Goal: Task Accomplishment & Management: Complete application form

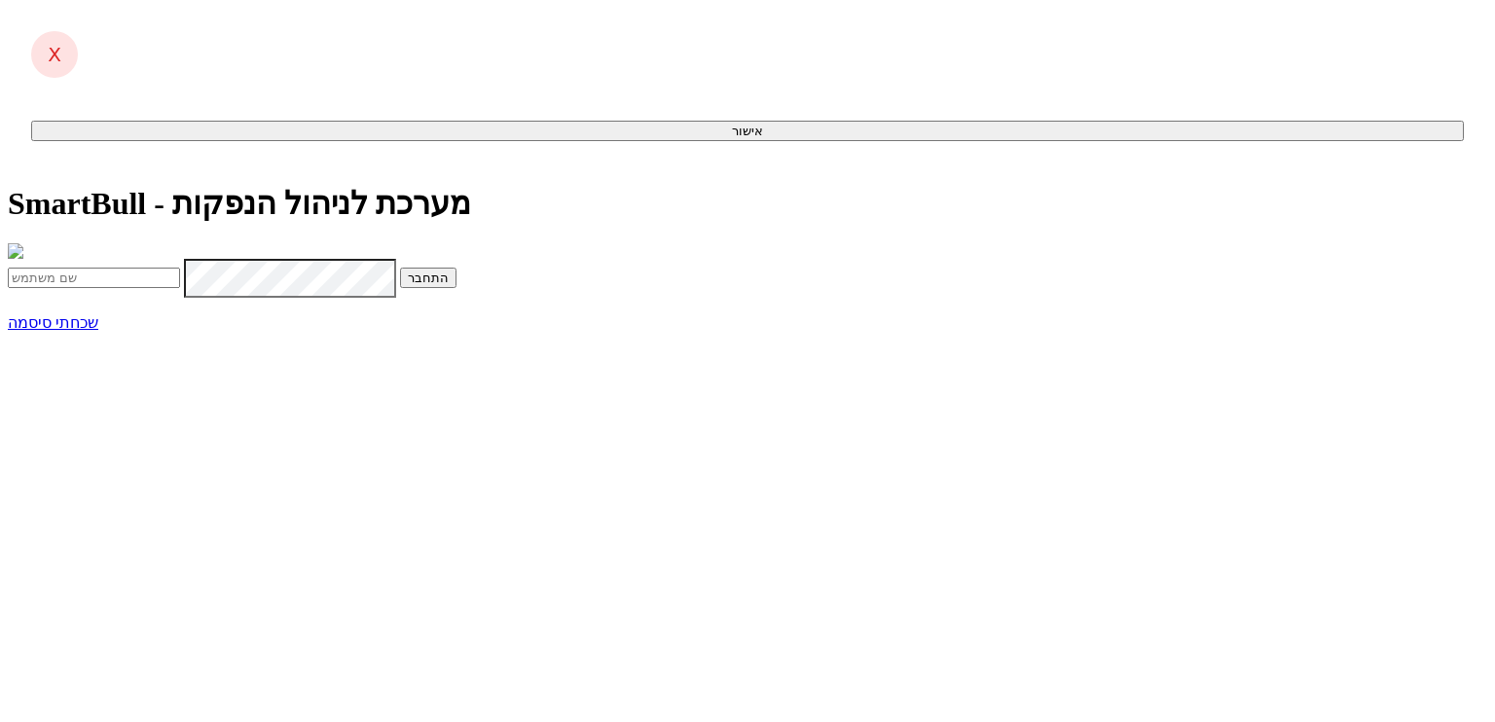
type input "[PERSON_NAME][EMAIL_ADDRESS][DOMAIN_NAME]"
click at [734, 298] on form "anna@dcapital.co.il התחבר" at bounding box center [748, 278] width 1480 height 39
click at [733, 298] on form "anna@dcapital.co.il התחבר" at bounding box center [748, 278] width 1480 height 39
click at [457, 288] on button "התחבר" at bounding box center [428, 278] width 56 height 20
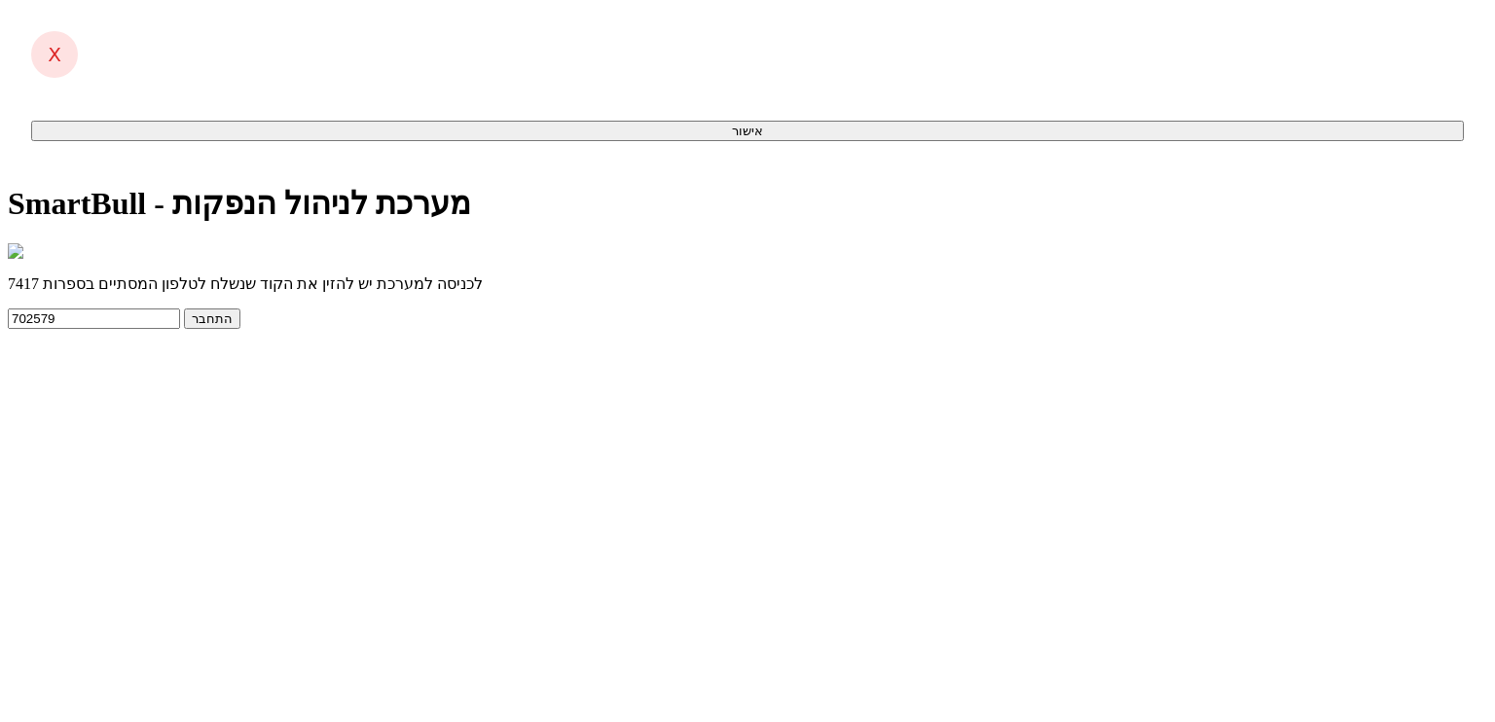
type input "702579"
click at [240, 329] on button "התחבר" at bounding box center [212, 319] width 56 height 20
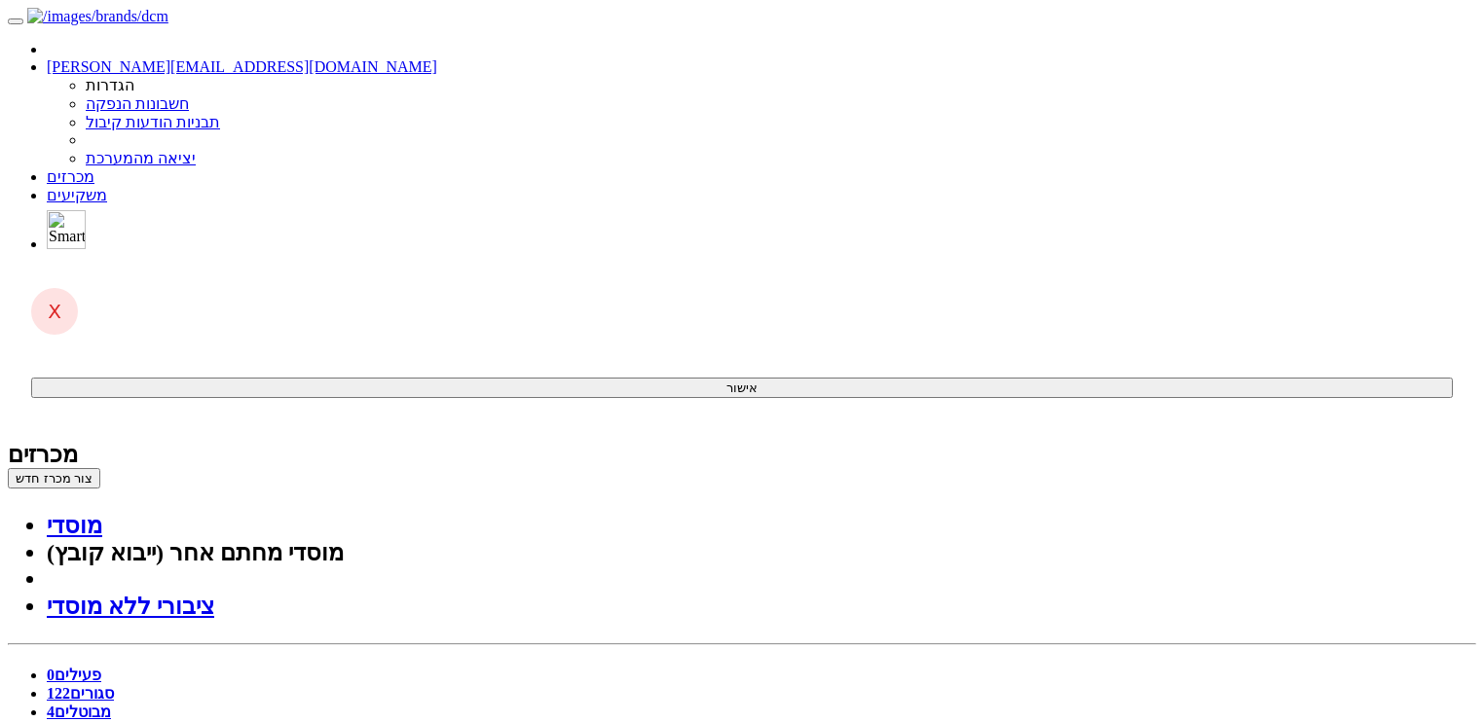
click at [55, 667] on span "0" at bounding box center [51, 675] width 8 height 17
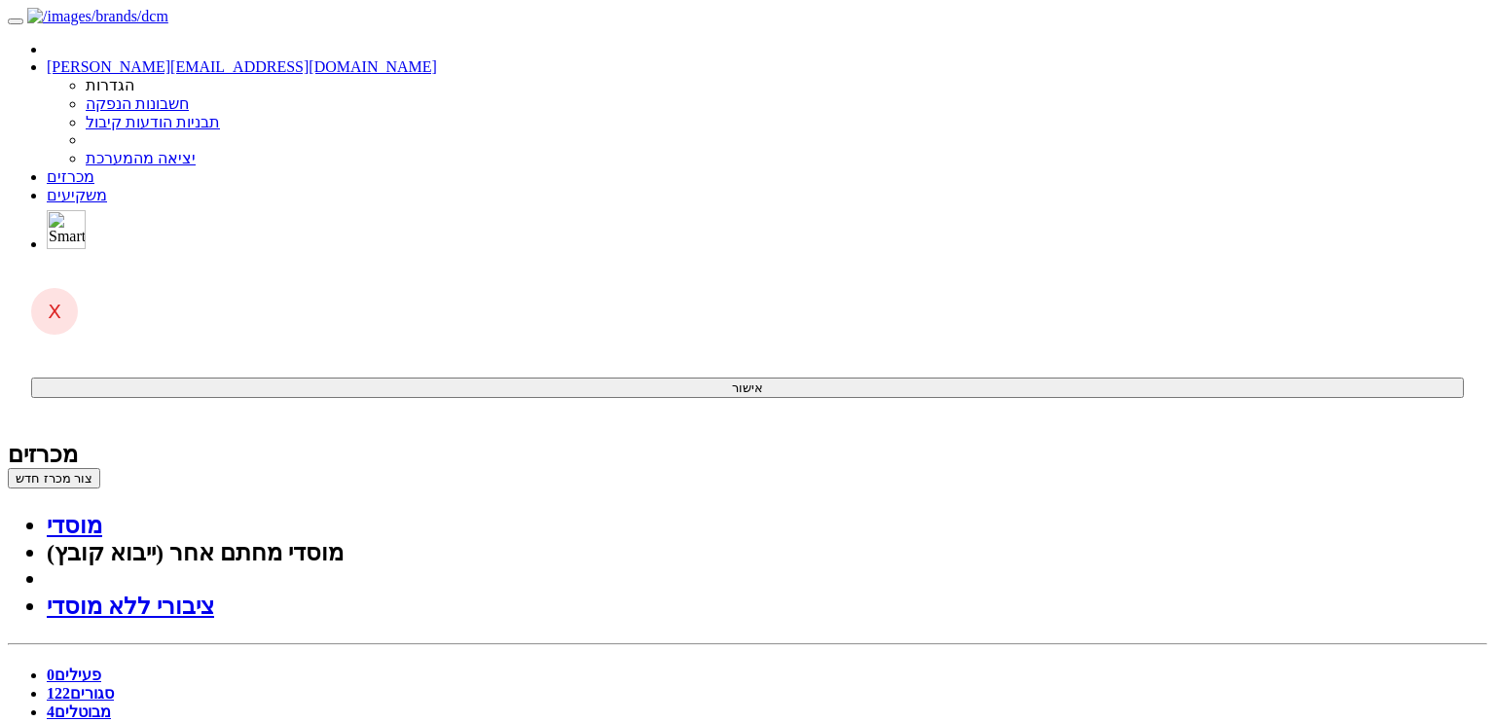
click at [100, 468] on button "צור מכרז חדש" at bounding box center [54, 478] width 92 height 20
click at [102, 513] on link "מוסדי" at bounding box center [74, 525] width 55 height 25
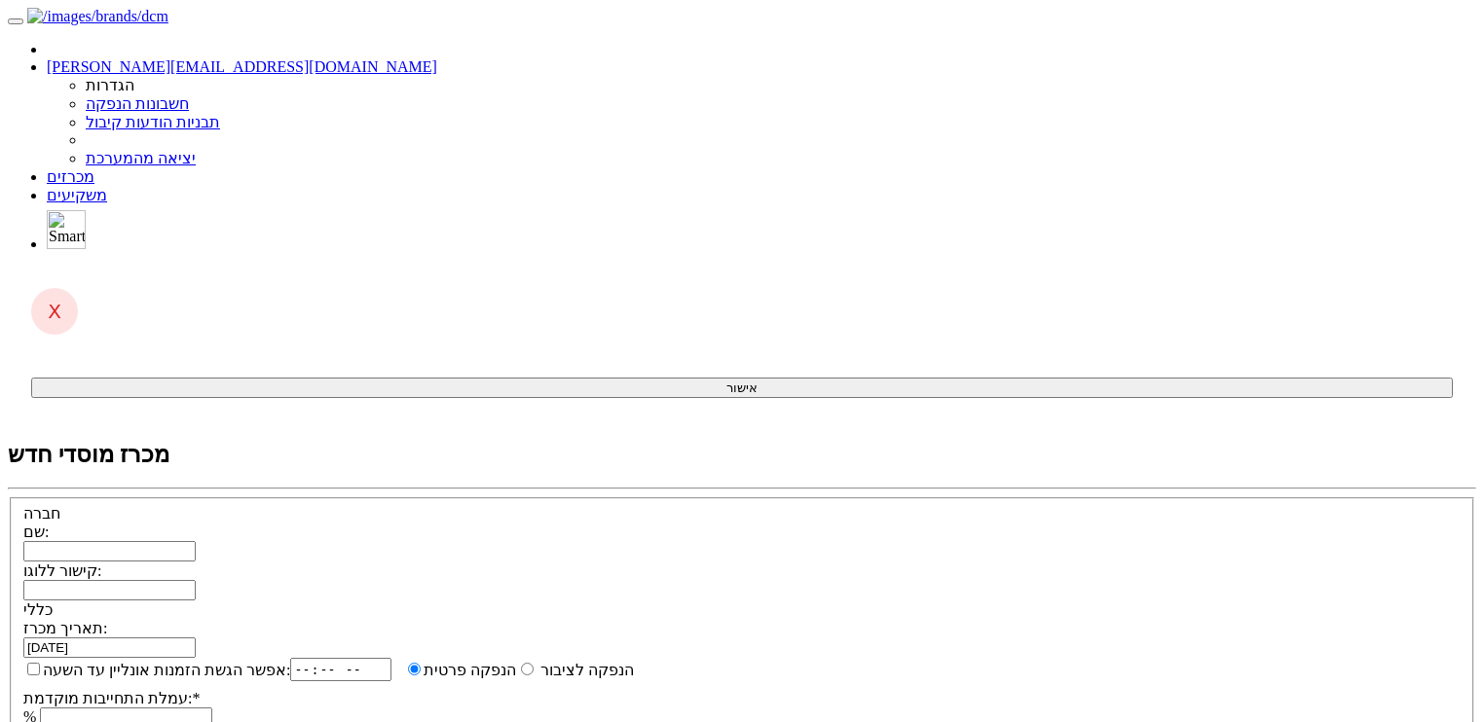
click at [196, 541] on input "שם:" at bounding box center [109, 551] width 172 height 20
paste input "חלל-תקשורת בע"מ"
type input "חלל-תקשורת בע"מ"
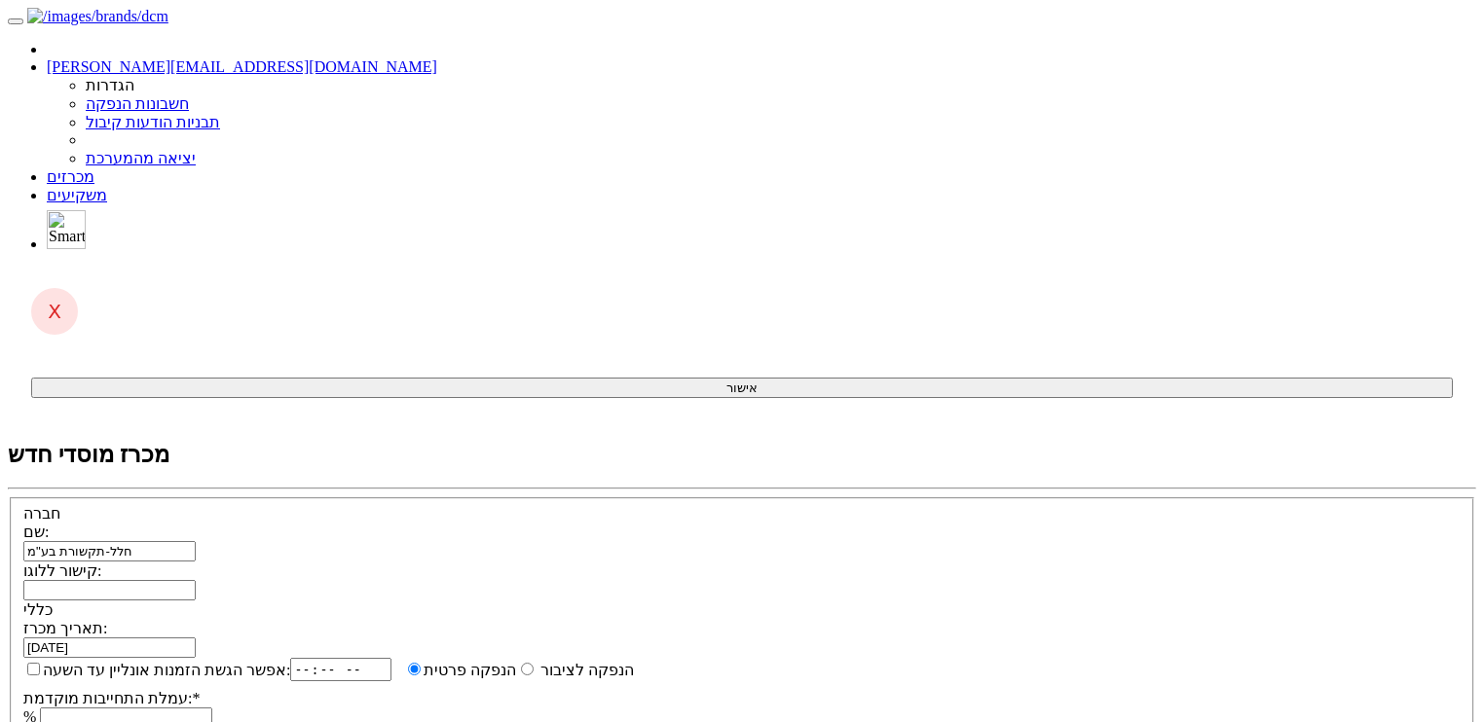
click at [196, 580] on input "קישור ללוגו:" at bounding box center [109, 590] width 172 height 20
paste input "https://maya.tase.co.il/documents/logos/he-IL/001132.jpg"
type input "https://maya.tase.co.il/documents/logos/he-IL/001132.jpg"
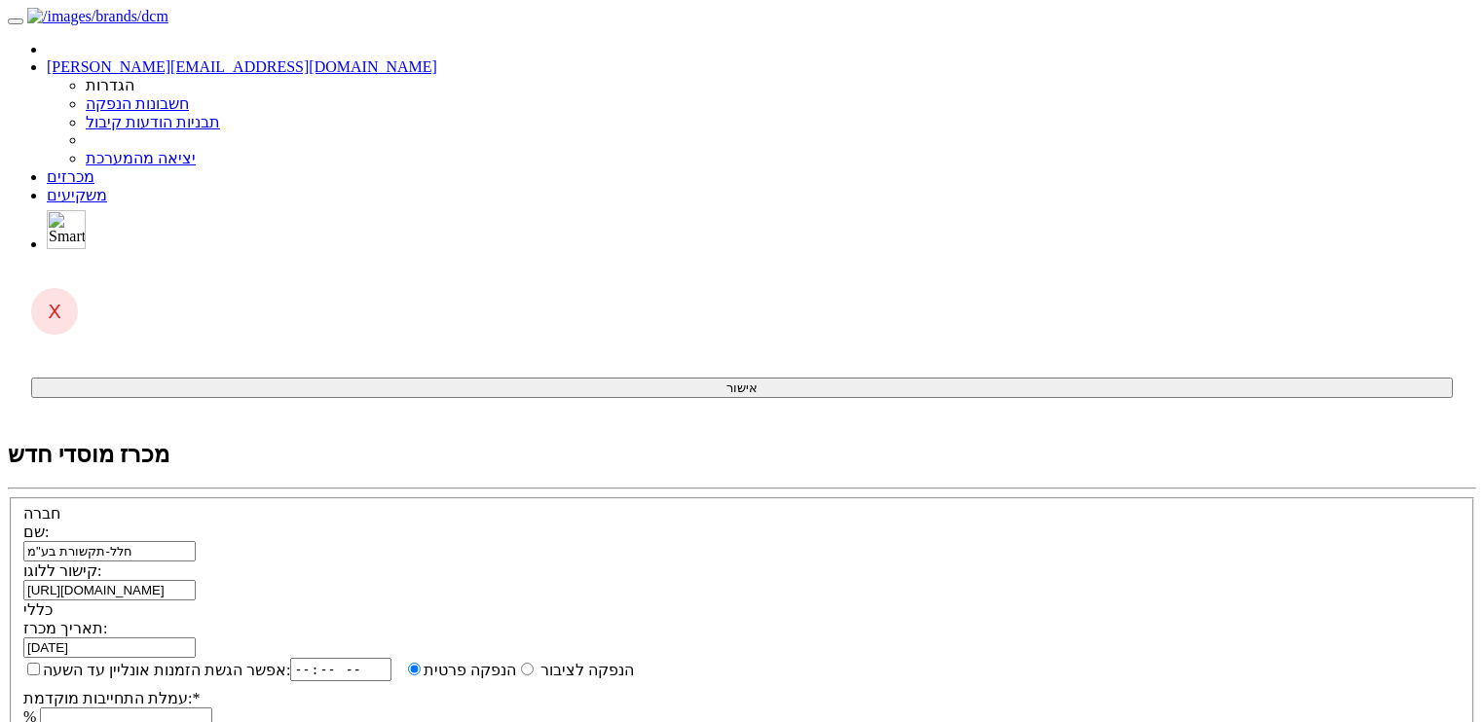
click at [196, 638] on input "17/09/2025" at bounding box center [109, 648] width 172 height 20
click at [196, 639] on span at bounding box center [196, 647] width 0 height 17
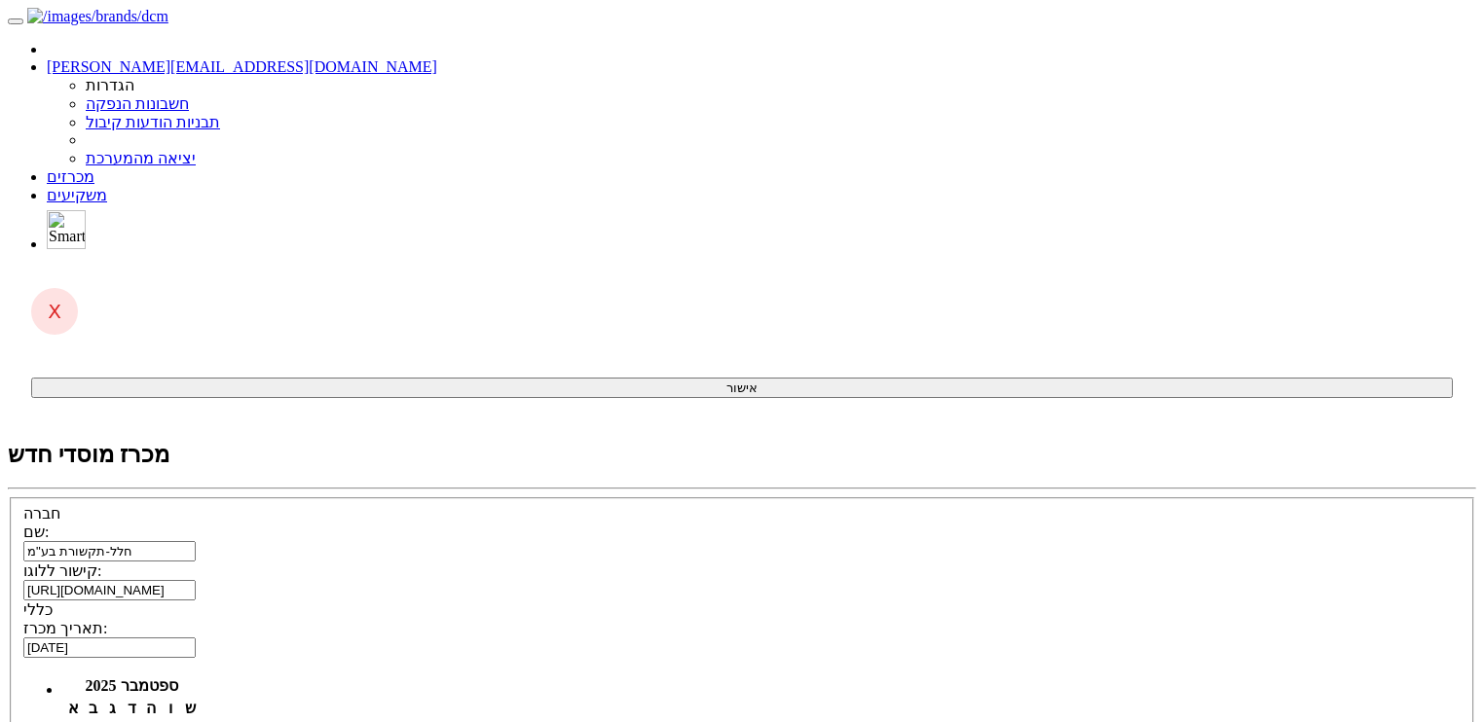
type input "18/09/2025"
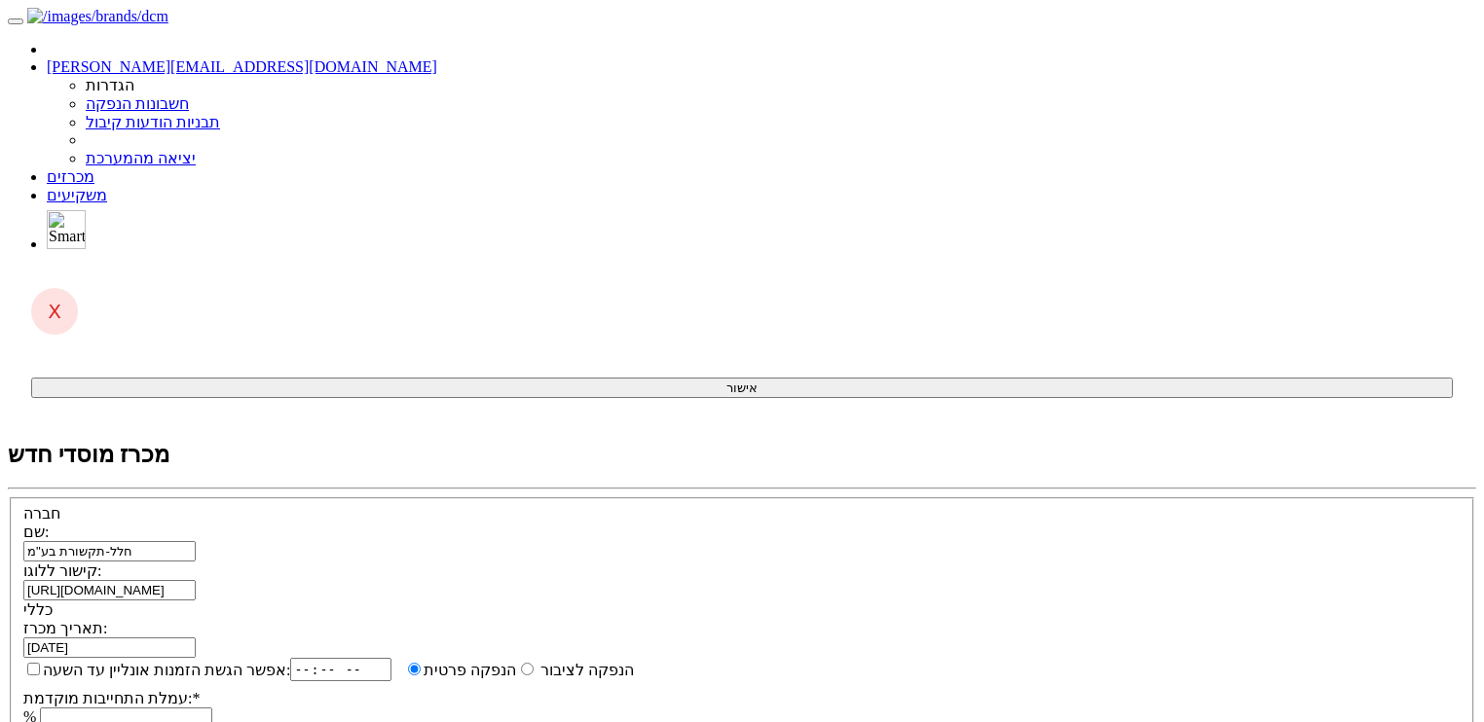
click at [40, 663] on input "אפשר הגשת הזמנות אונליין עד השעה:" at bounding box center [33, 669] width 13 height 13
checkbox input "true"
click at [399, 658] on input "time" at bounding box center [348, 669] width 101 height 23
type input "18:30"
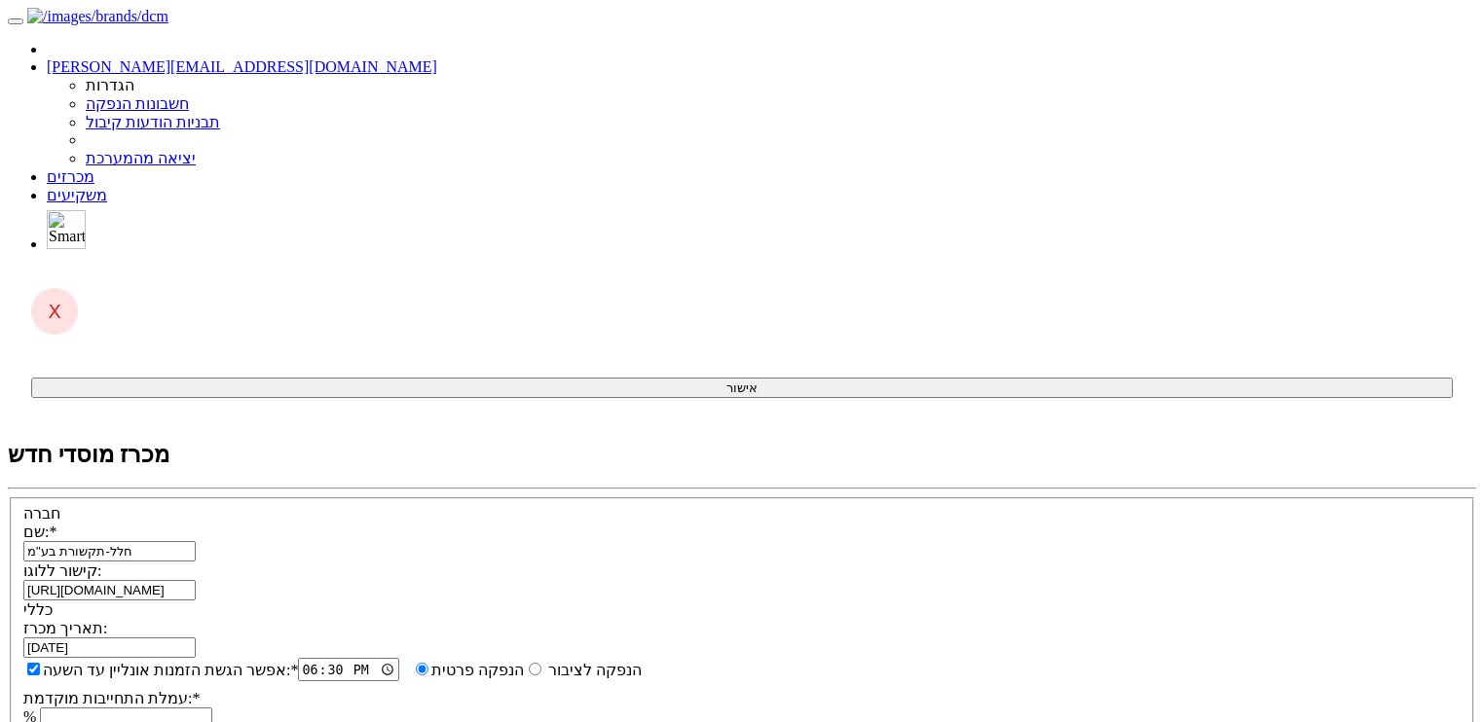
click at [212, 708] on input "עמלת התחייבות מוקדמת: *" at bounding box center [126, 718] width 172 height 20
type input "0.5"
type input "יט"
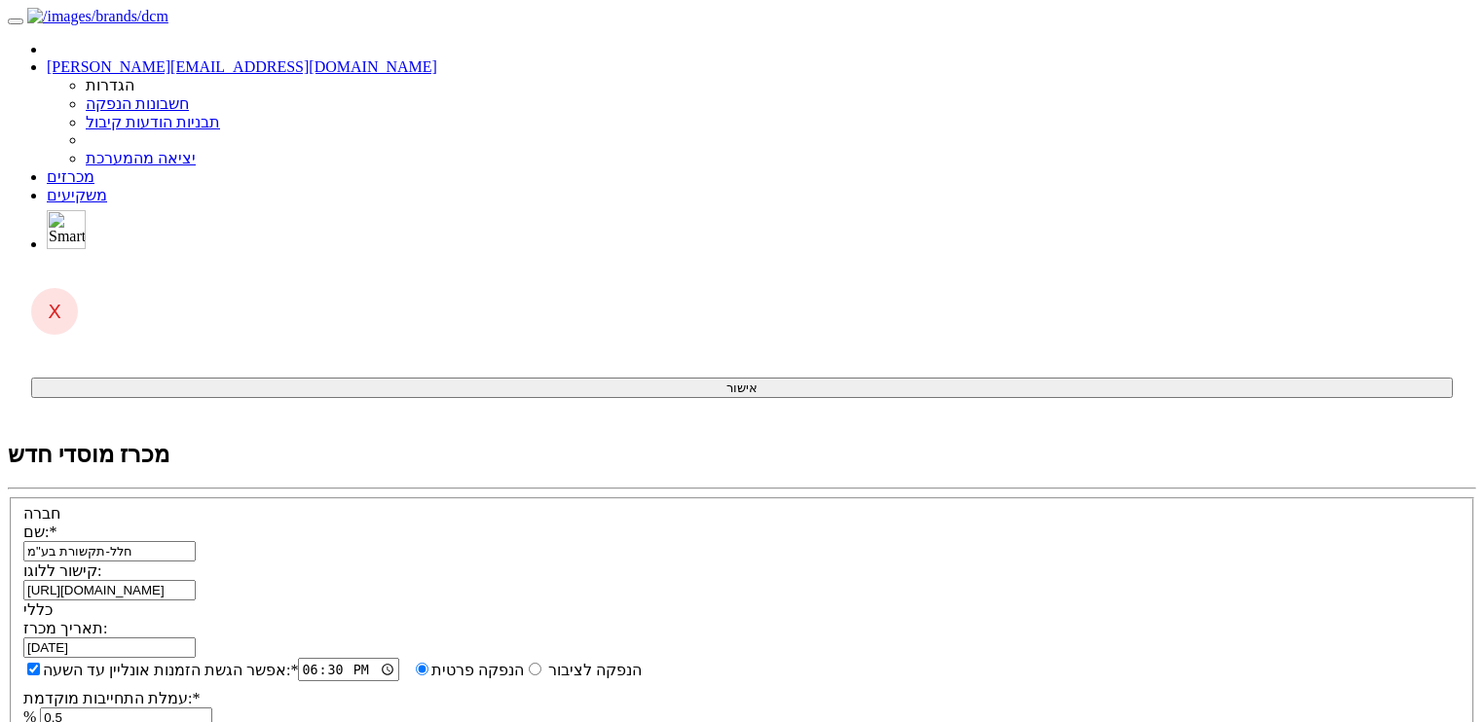
drag, startPoint x: 278, startPoint y: 620, endPoint x: 332, endPoint y: 621, distance: 53.6
type input "0.01"
type input "800"
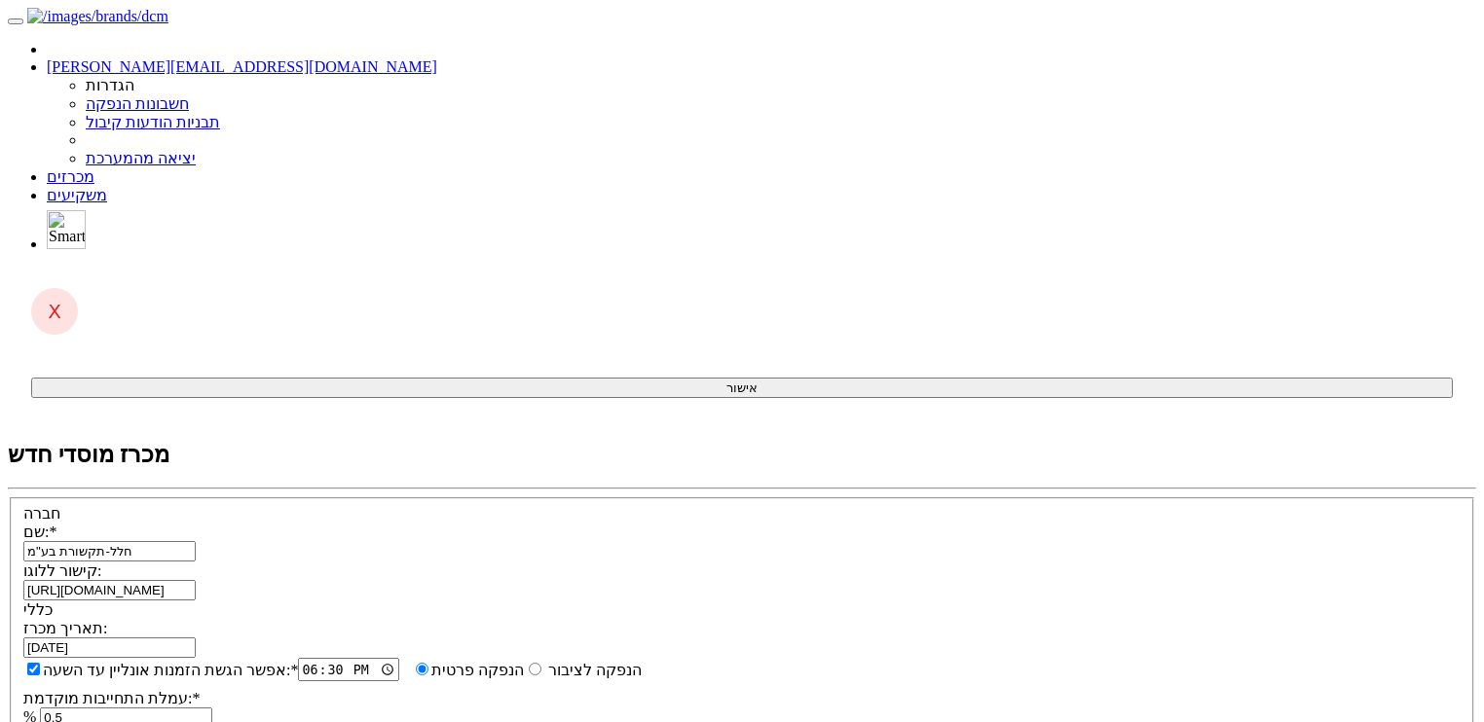
type input "1"
type input "1,000"
type input "10"
type input "10,000"
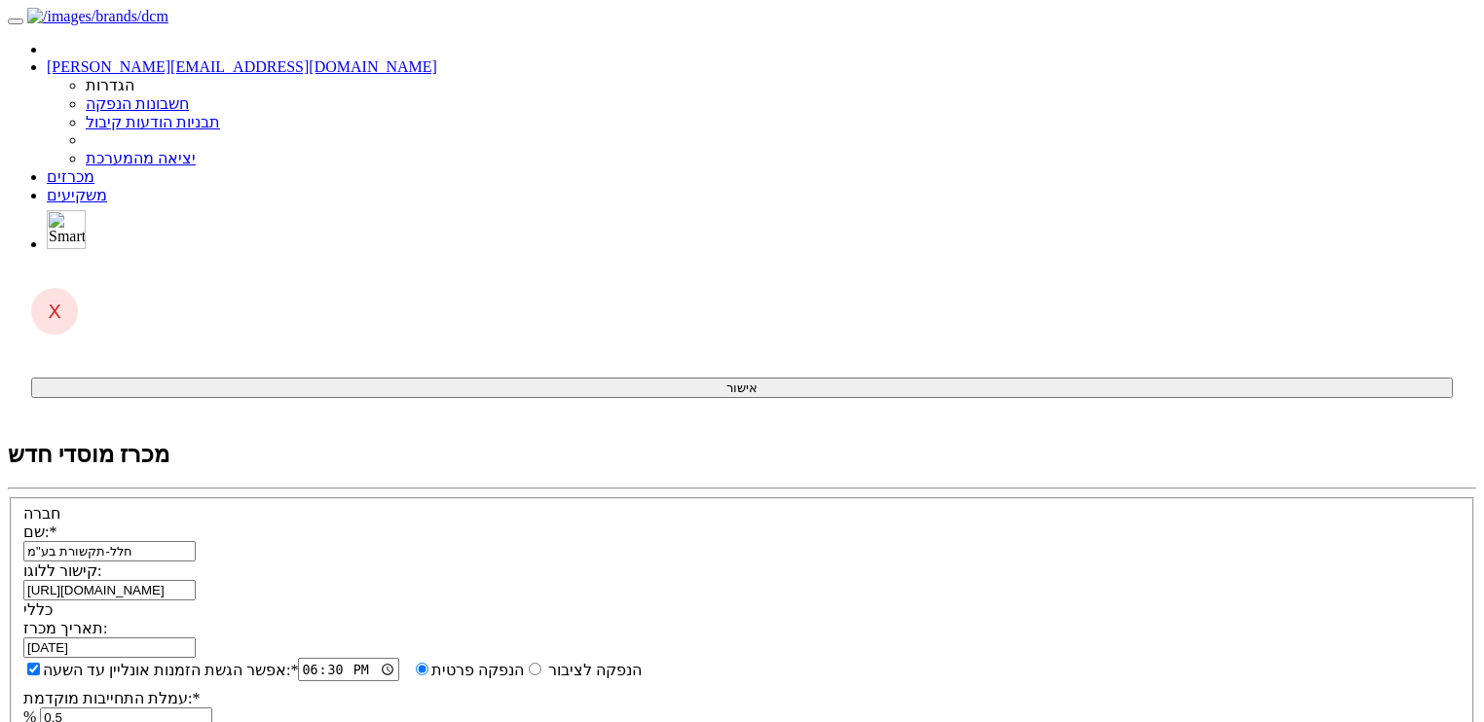
type input "100"
type input "100,000"
type input "1000"
type input "1,000,000"
type input "100"
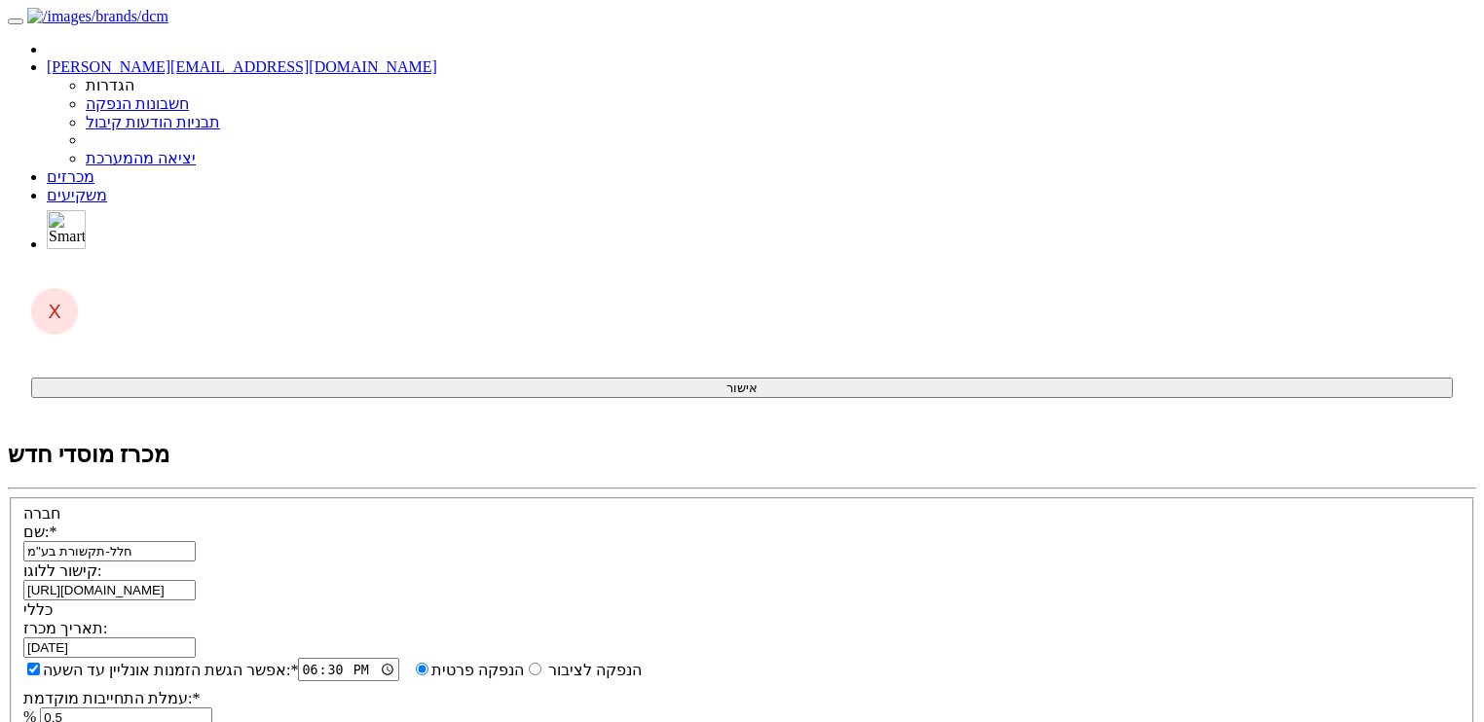
type input "100,000"
type input "10"
type input "10,000"
type input "1"
type input "1,000"
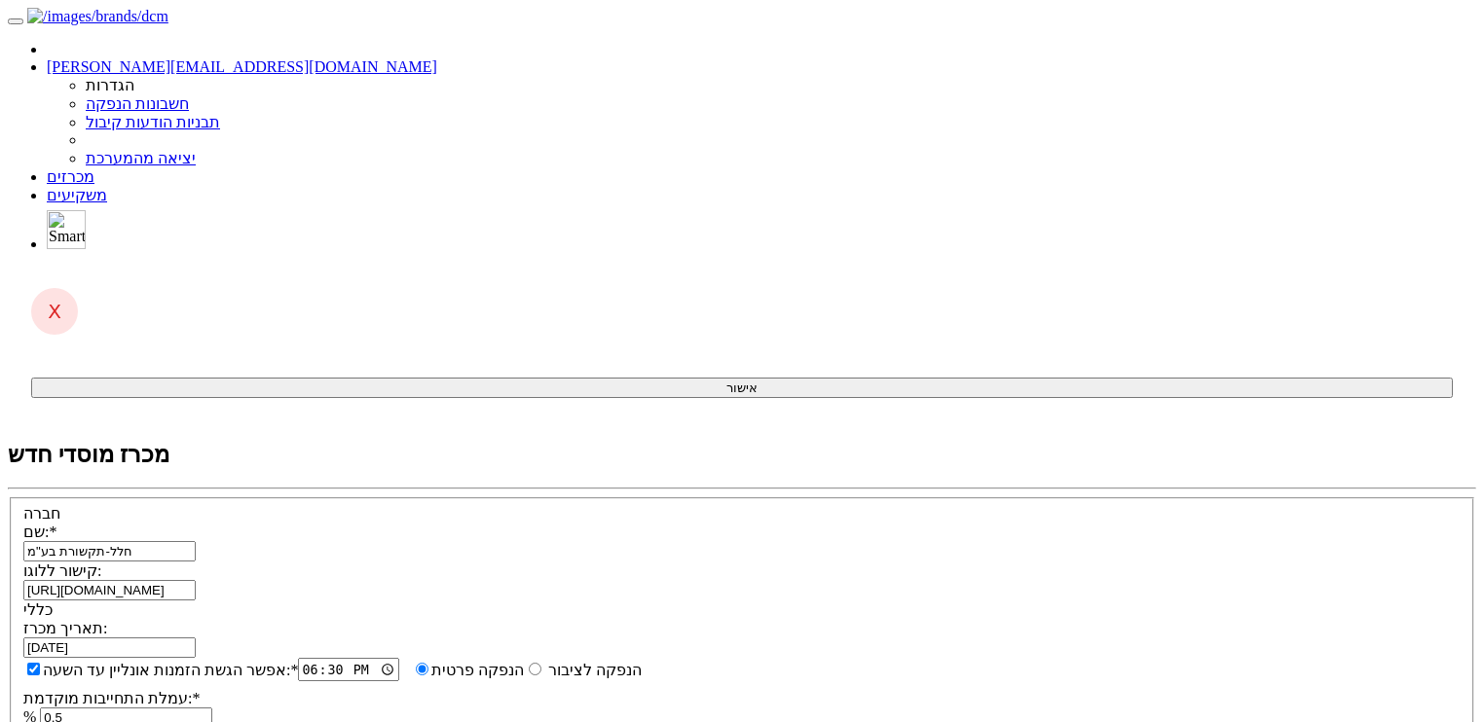
type input "1"
click button "+ הוסף שורה" at bounding box center [0, 0] width 0 height 0
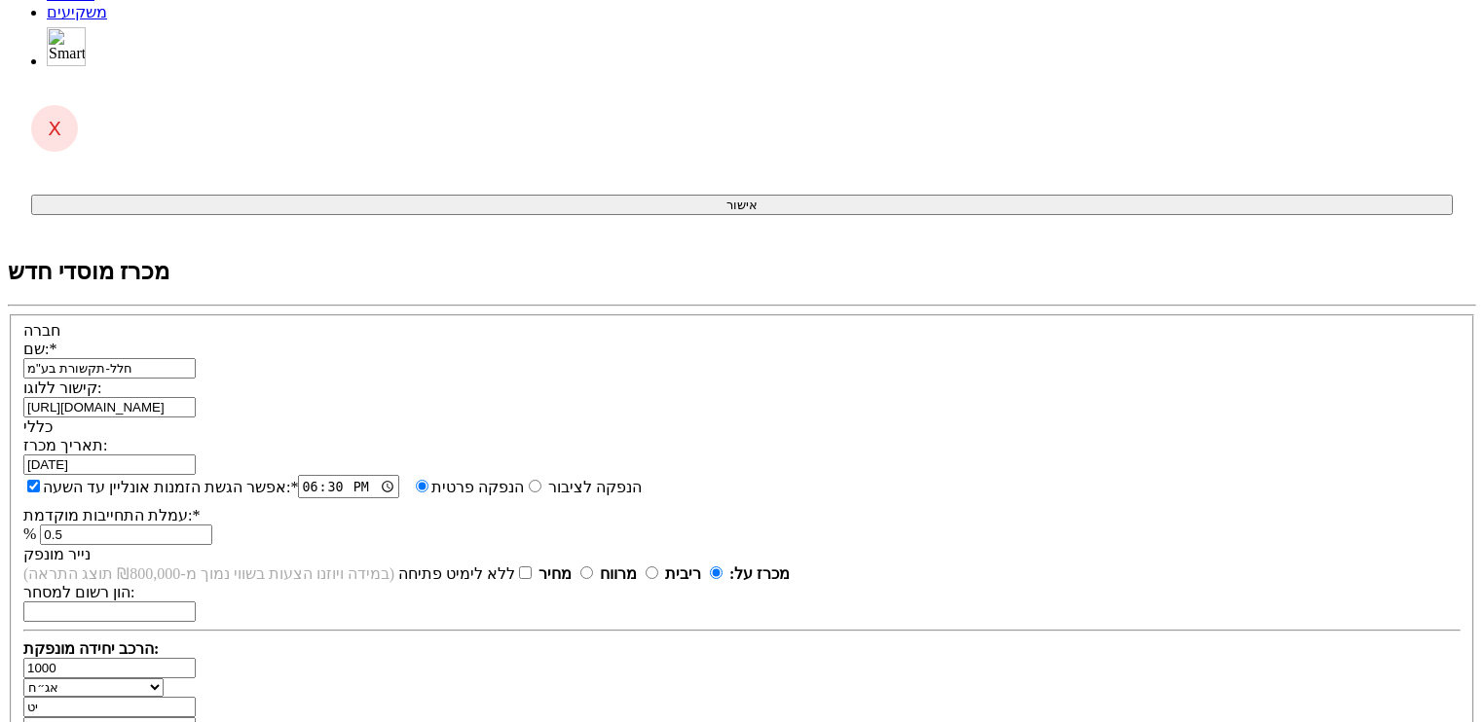
scroll to position [156, 0]
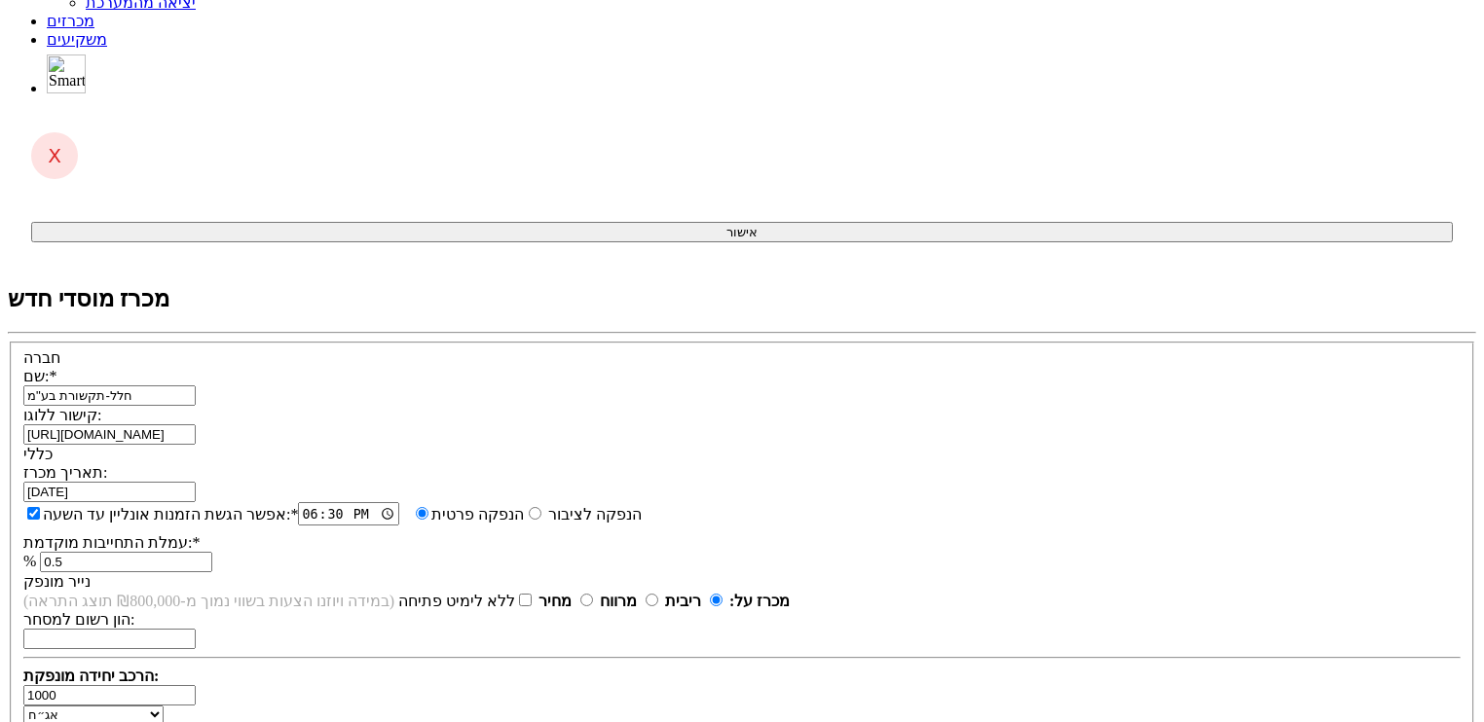
click at [722, 594] on input "ריבית" at bounding box center [716, 600] width 13 height 13
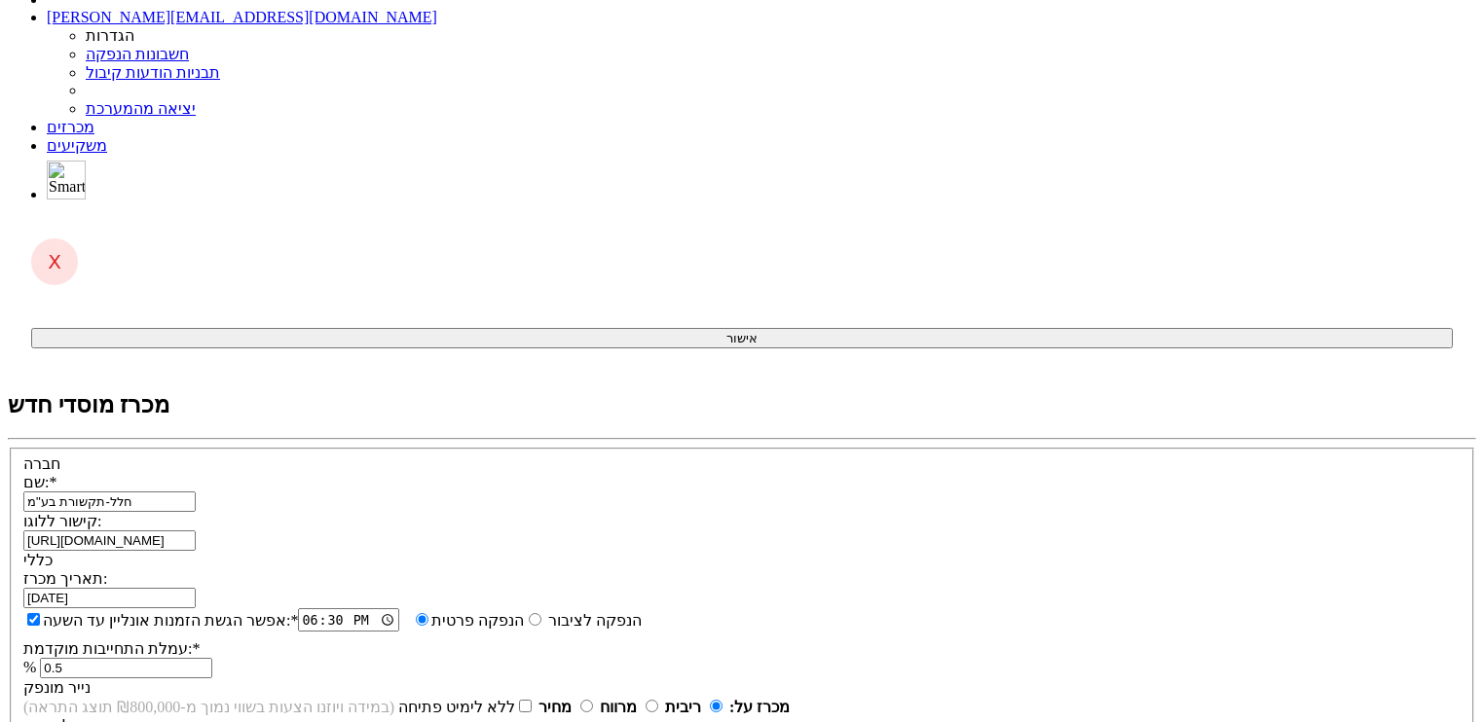
scroll to position [0, 0]
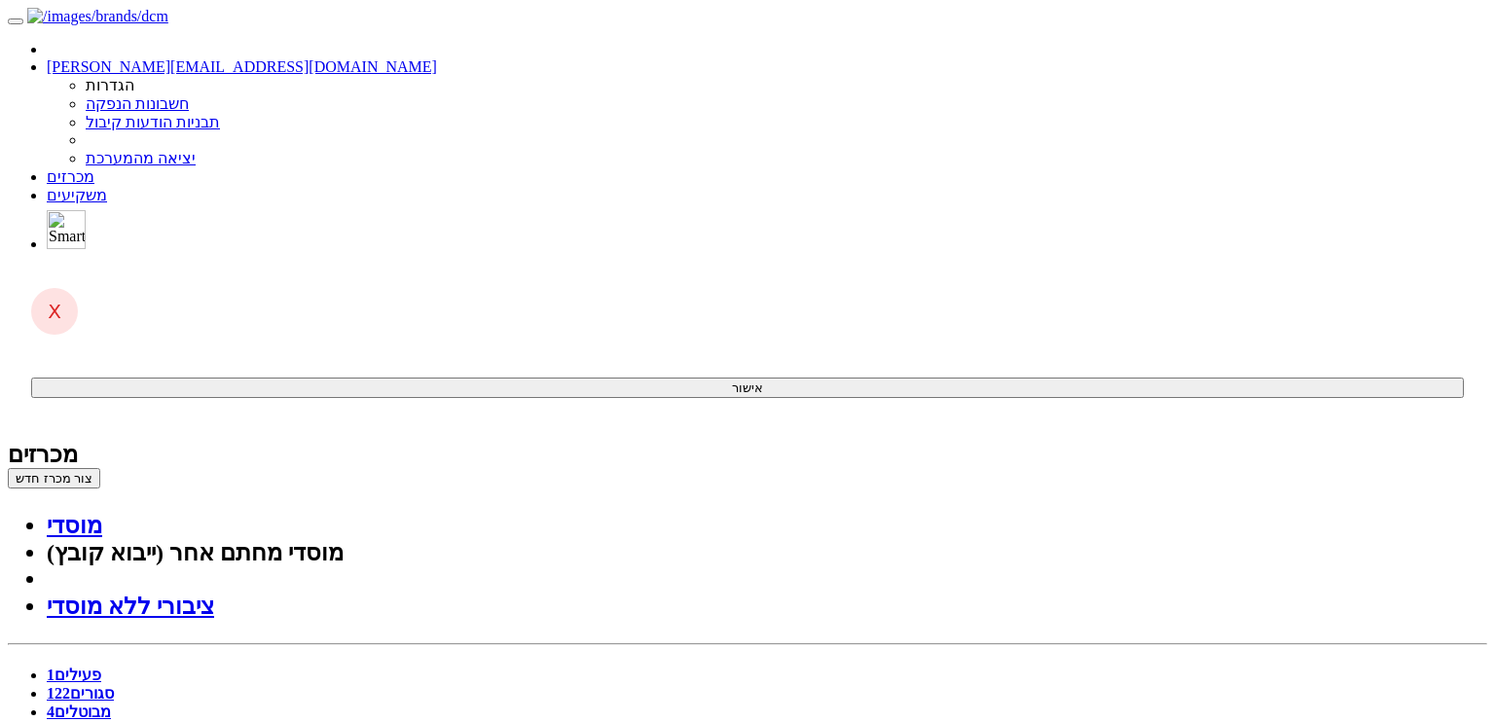
drag, startPoint x: 1223, startPoint y: 324, endPoint x: 1187, endPoint y: 323, distance: 36.0
click at [100, 468] on button "צור מכרז חדש" at bounding box center [54, 478] width 92 height 20
click at [102, 513] on link "מוסדי" at bounding box center [74, 525] width 55 height 25
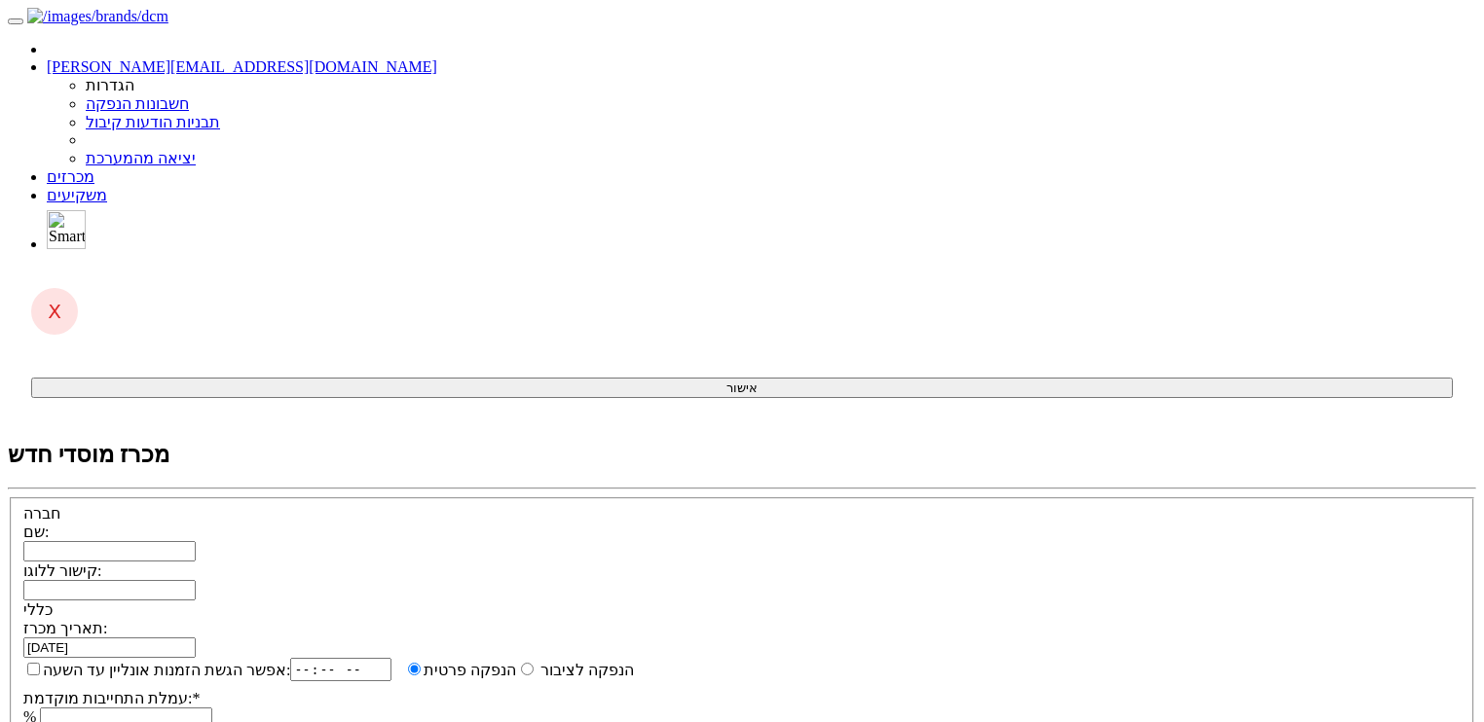
click at [196, 541] on input "שם:" at bounding box center [109, 551] width 172 height 20
type input "חל"
click button "+ הוסף שורה" at bounding box center [0, 0] width 0 height 0
click at [196, 639] on span at bounding box center [196, 647] width 0 height 17
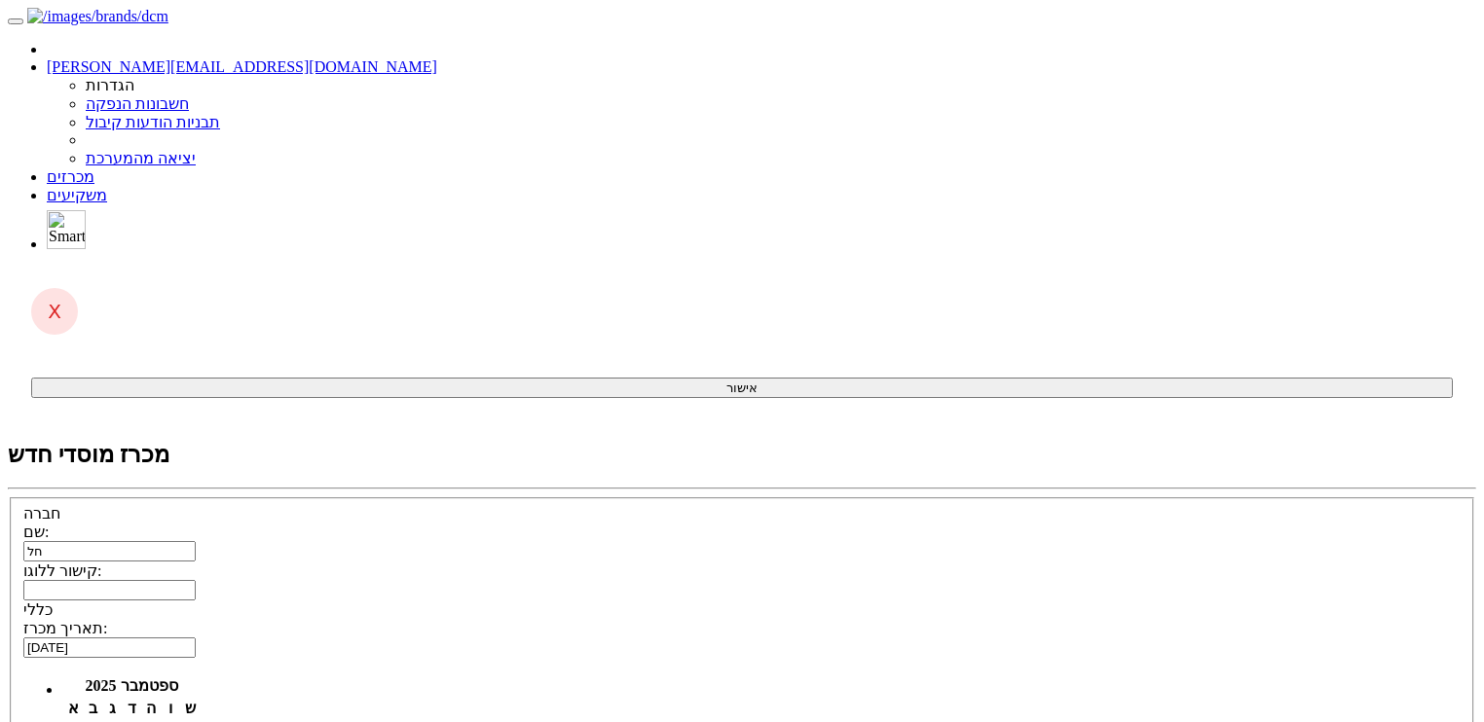
type input "18/09/2025"
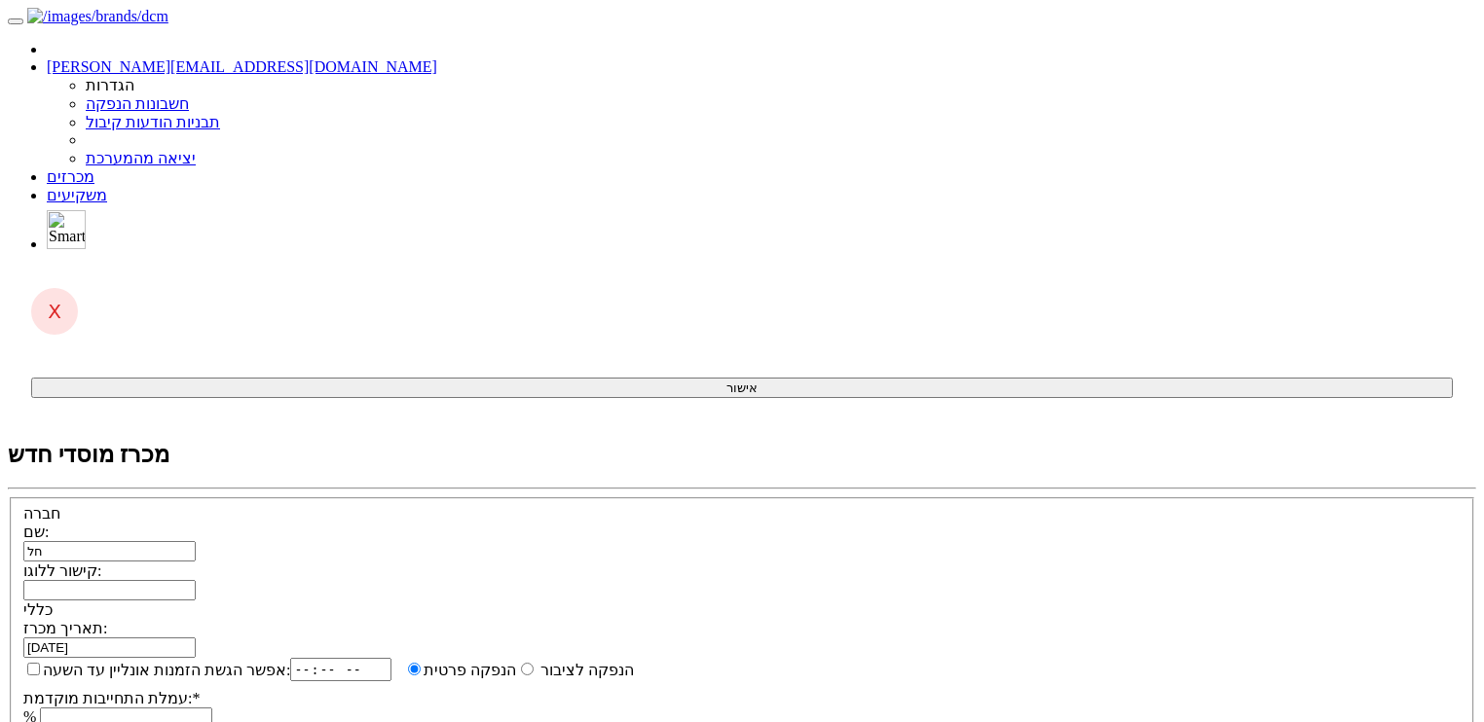
click at [708, 523] on div "שם: חל קישור ללוגו:" at bounding box center [741, 562] width 1437 height 78
click at [196, 580] on input "קישור ללוגו:" at bounding box center [109, 590] width 172 height 20
paste input "https://maya.tase.co.il/documents/logos/he-IL/001132.jpg"
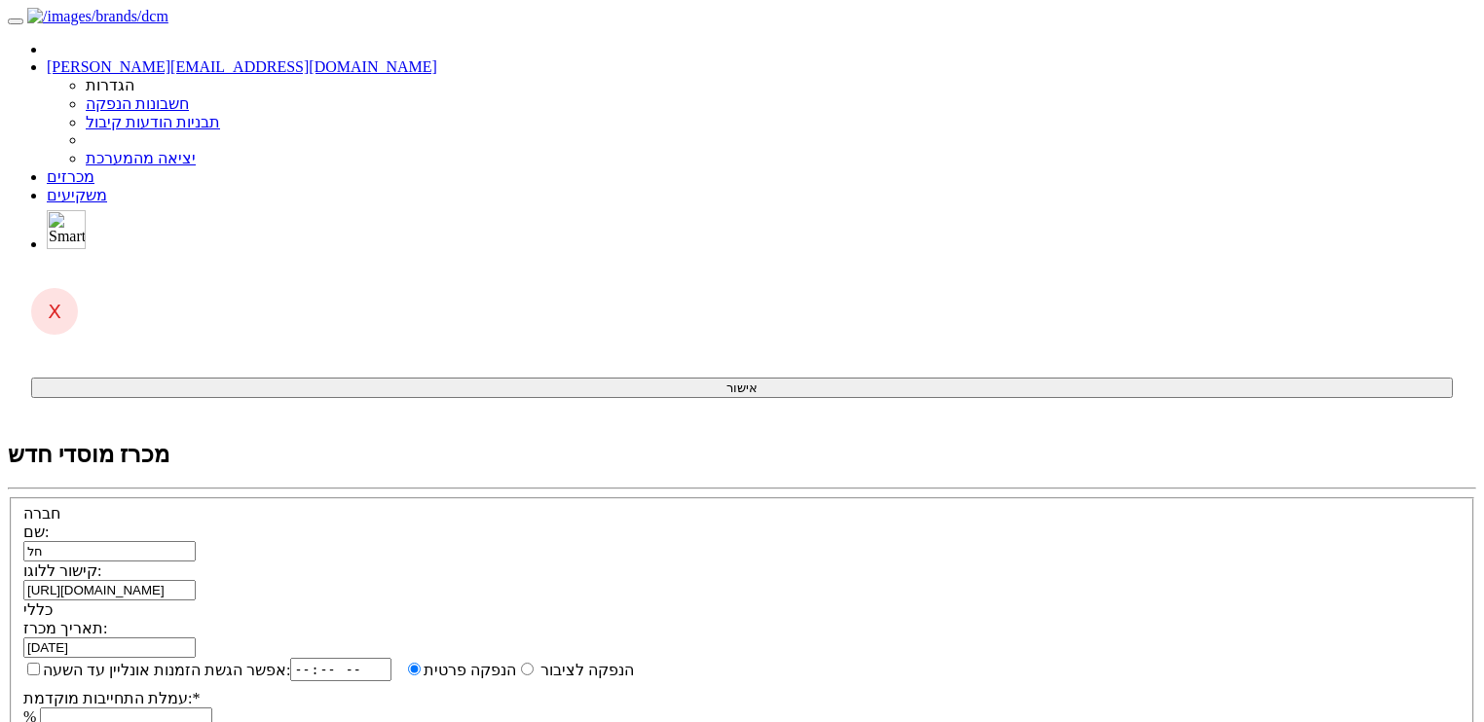
type input "https://maya.tase.co.il/documents/logos/he-IL/001132.jpg"
click at [290, 660] on label "אפשר הגשת הזמנות אונליין עד השעה:" at bounding box center [156, 669] width 267 height 19
click at [40, 663] on input "אפשר הגשת הזמנות אונליין עד השעה:" at bounding box center [33, 669] width 13 height 13
checkbox input "true"
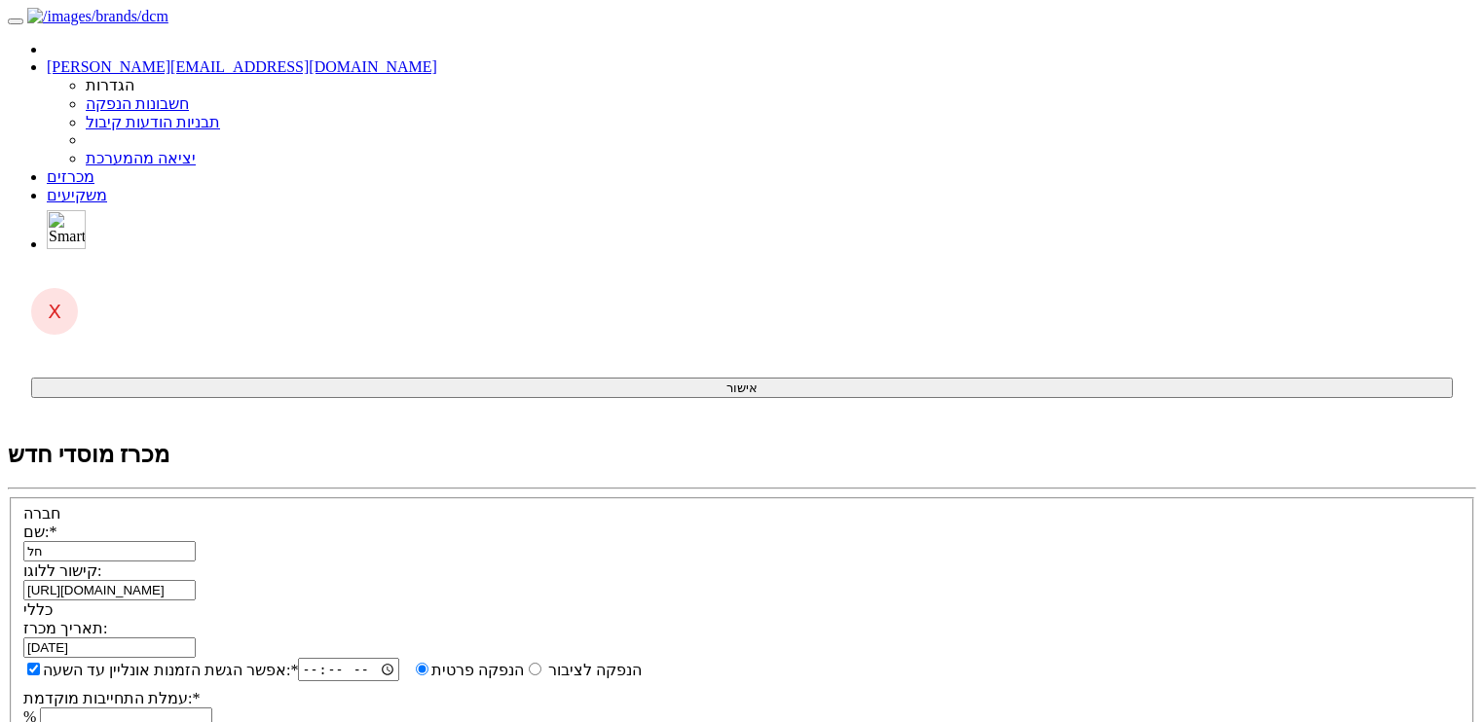
click at [399, 658] on input "time" at bounding box center [348, 669] width 101 height 23
type input "18:30"
click at [212, 708] on input "עמלת התחייבות מוקדמת: *" at bounding box center [126, 718] width 172 height 20
type input "0.6"
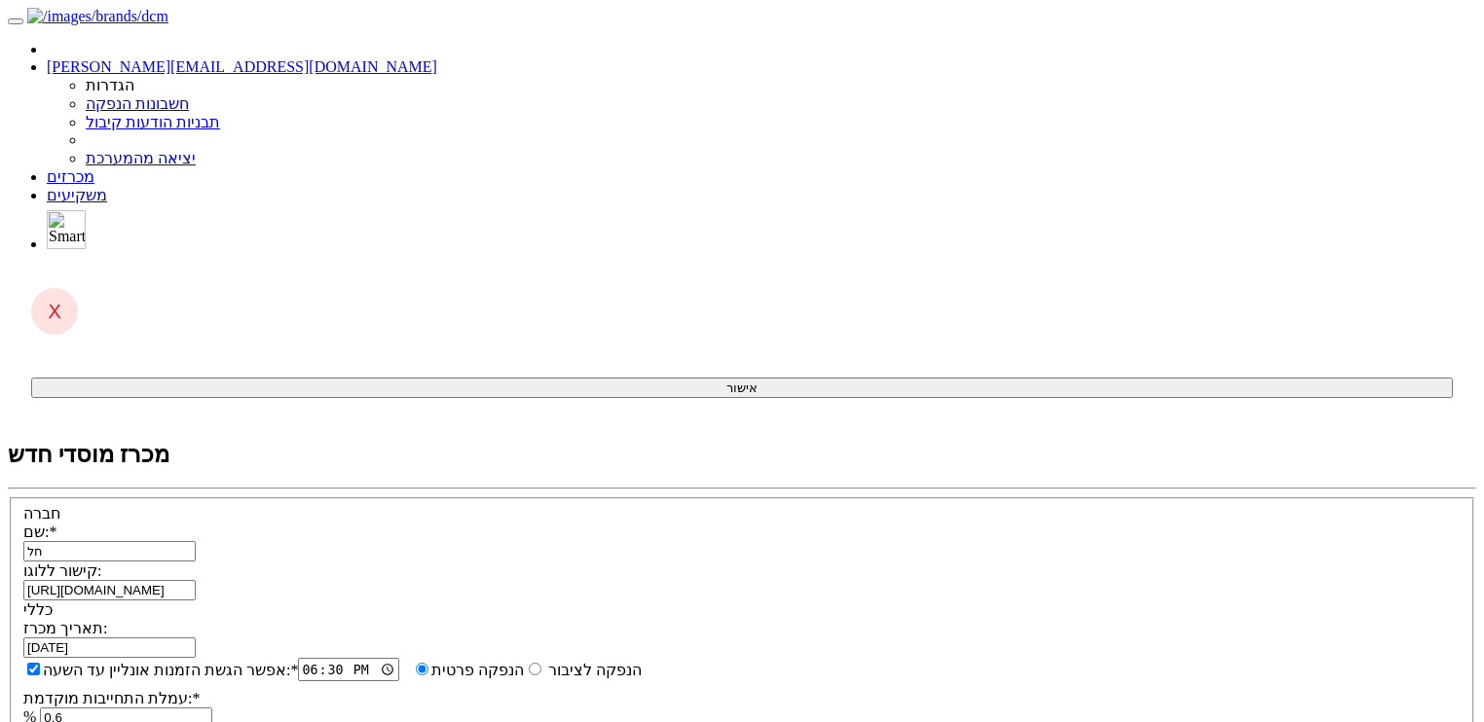
type input "סדרה כ"
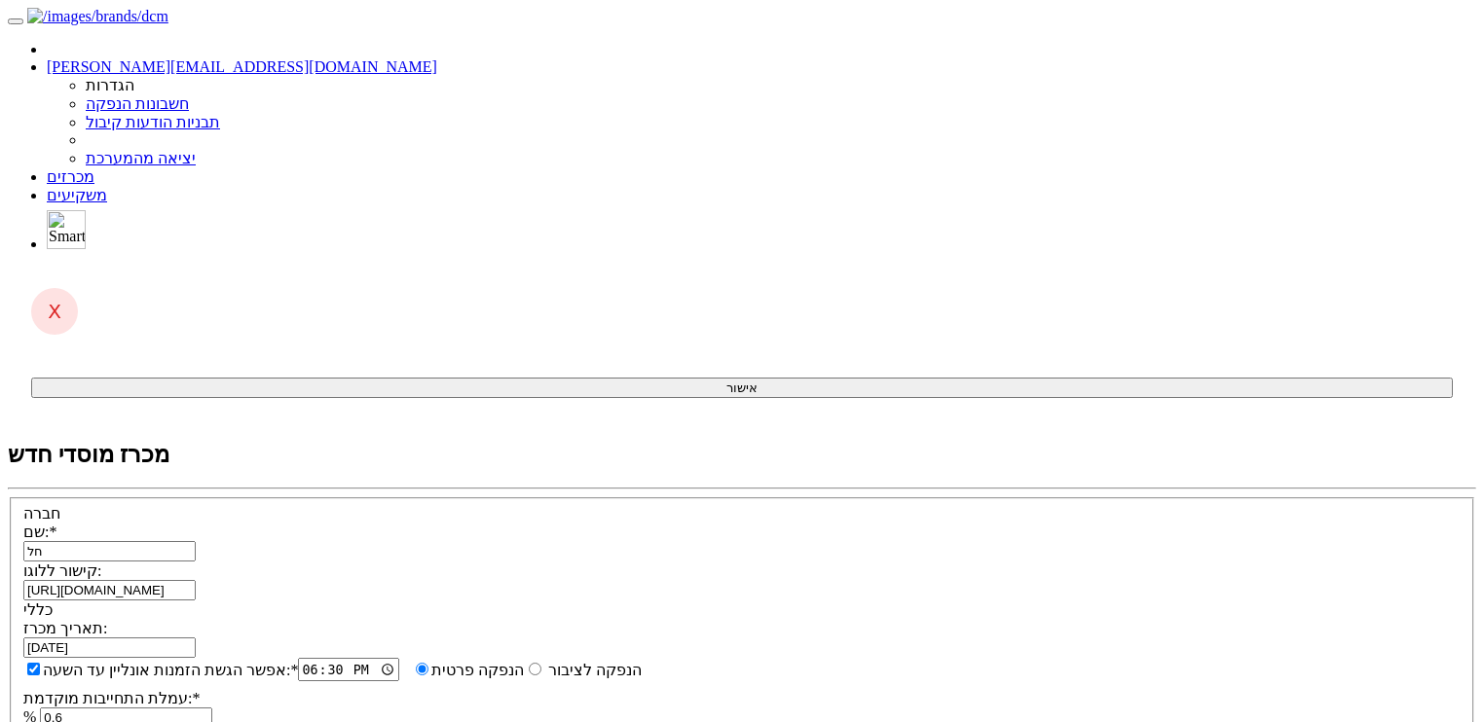
click at [196, 541] on input "חל" at bounding box center [109, 551] width 172 height 20
type input "ח"
click at [196, 541] on input "שם: *" at bounding box center [109, 551] width 172 height 20
paste input "חלל-תקשורת בע"מ"
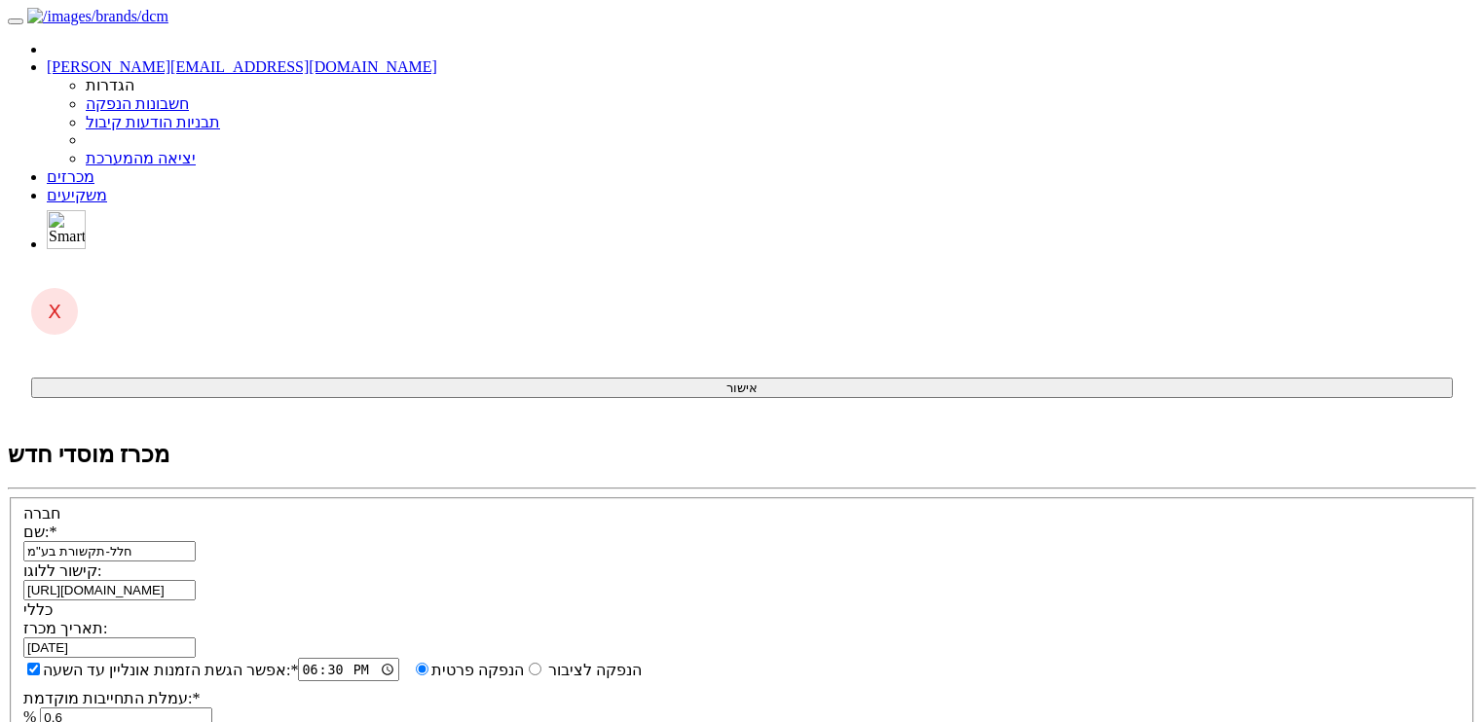
type input "חלל-תקשורת בע"מ"
click at [857, 619] on div "תאריך מכרז: 18/09/2025 אפשר הגשת הזמנות אונליין עד השעה: * 18:30 * % 0.6" at bounding box center [741, 673] width 1437 height 109
click at [399, 658] on input "18:30" at bounding box center [348, 669] width 101 height 23
click at [399, 658] on input "21:30" at bounding box center [348, 669] width 101 height 23
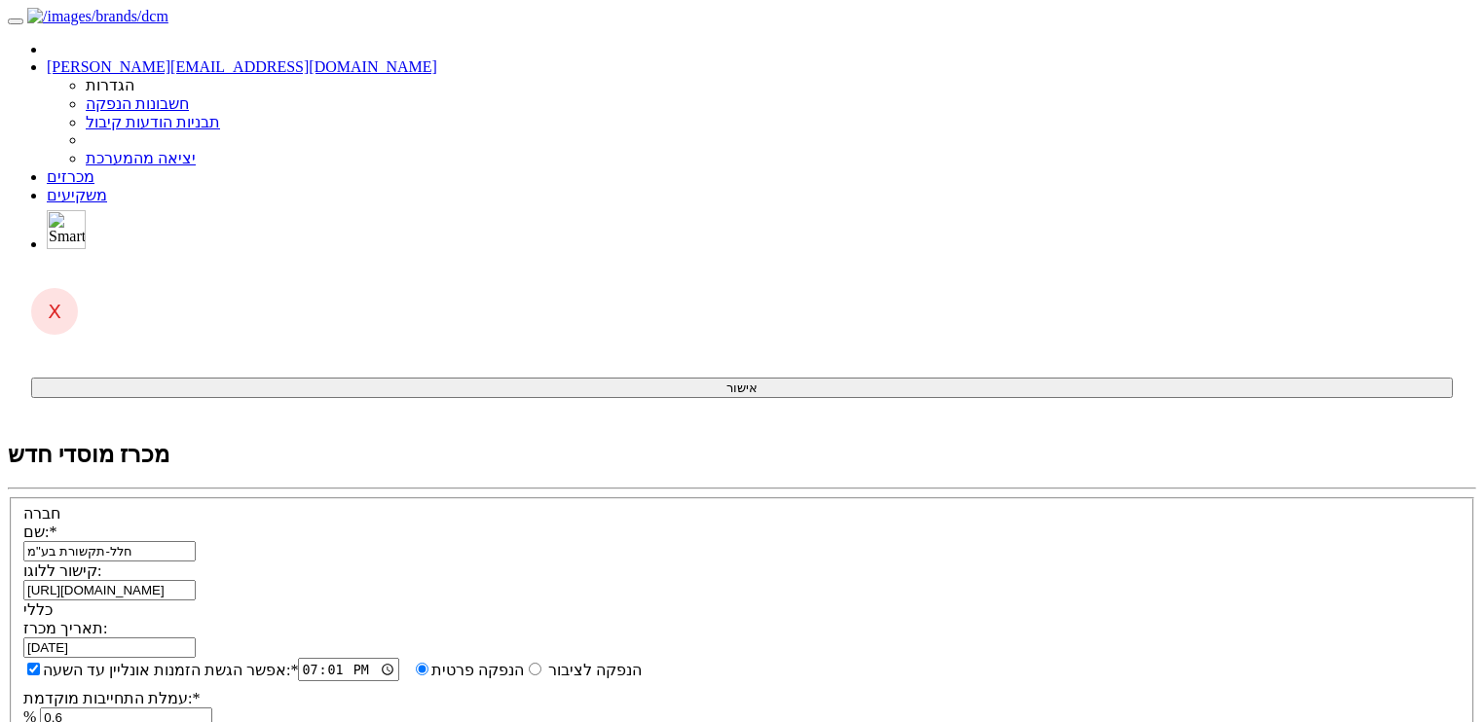
type input "19:15"
type input "1"
type input "1,000"
type input "1"
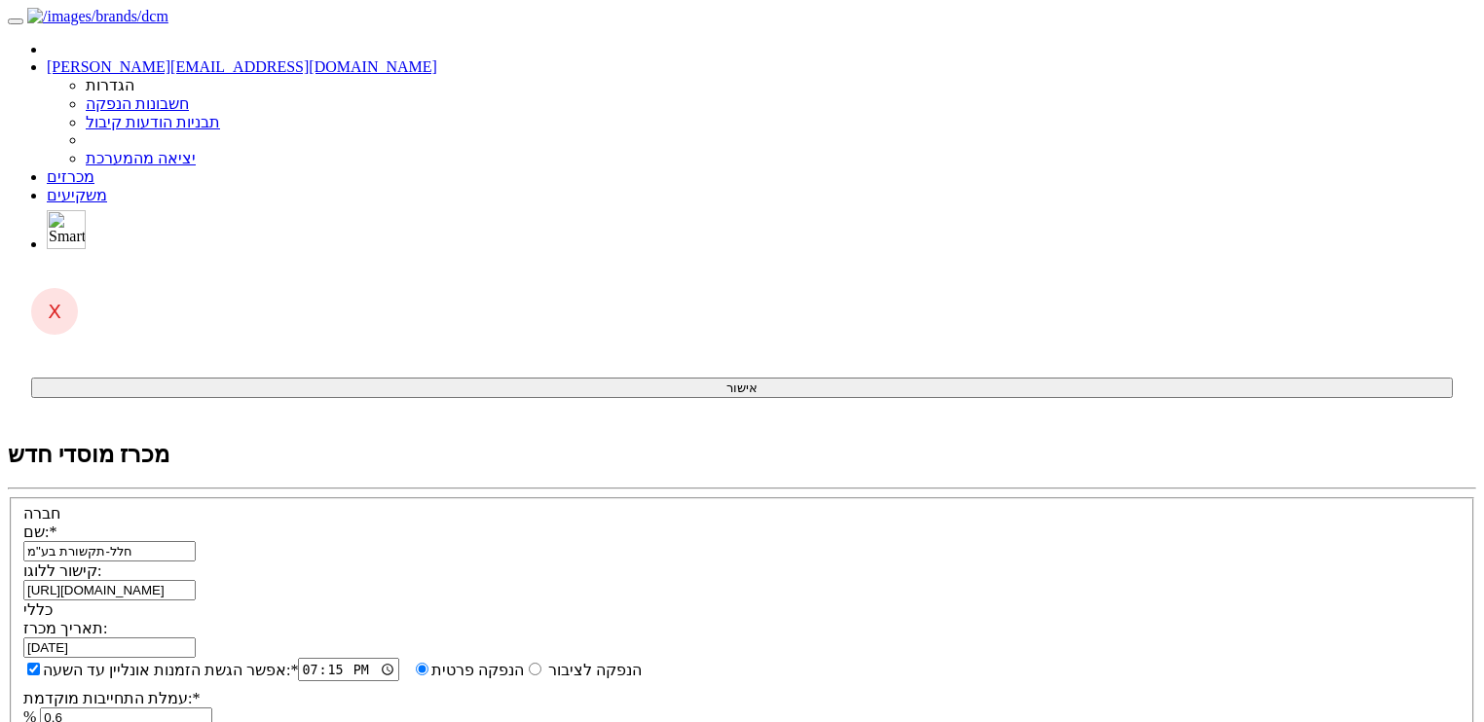
type input "0.01"
type input "800"
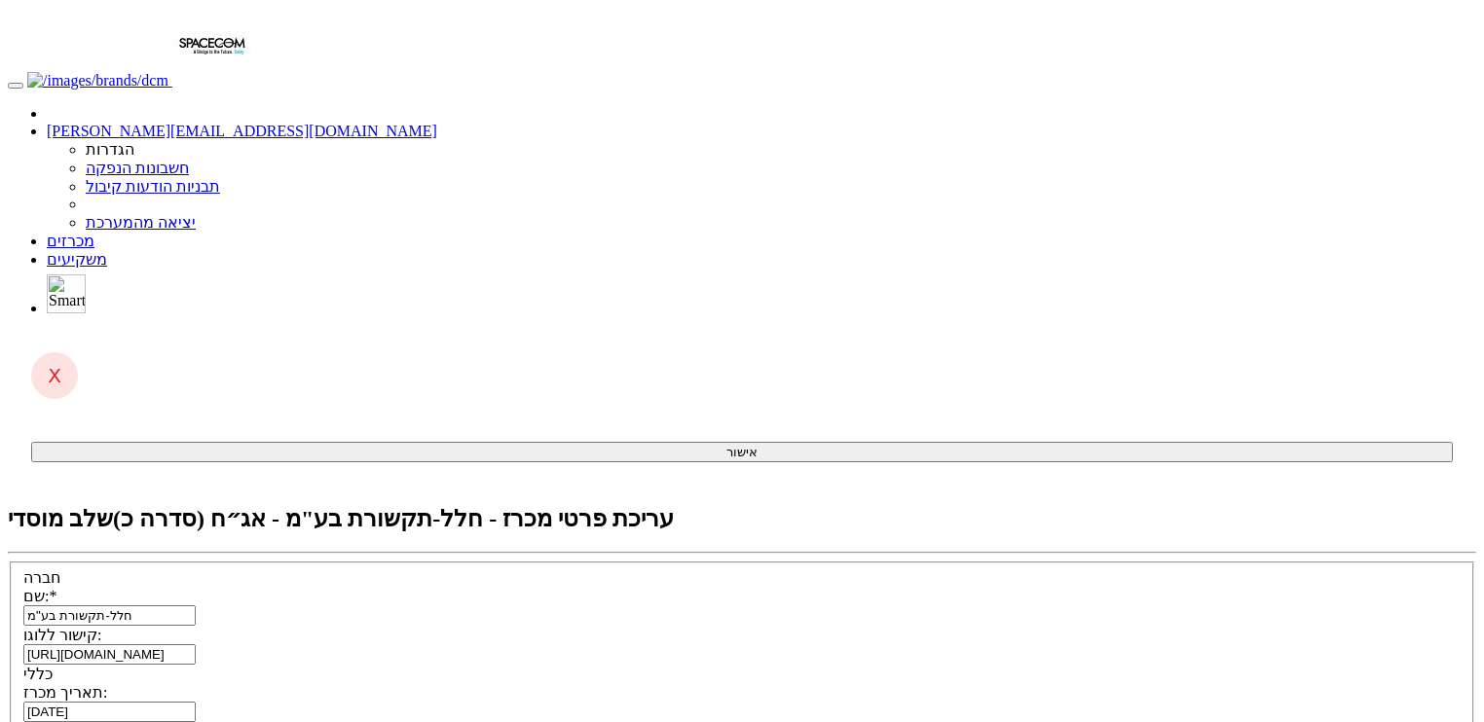
type input "כ"
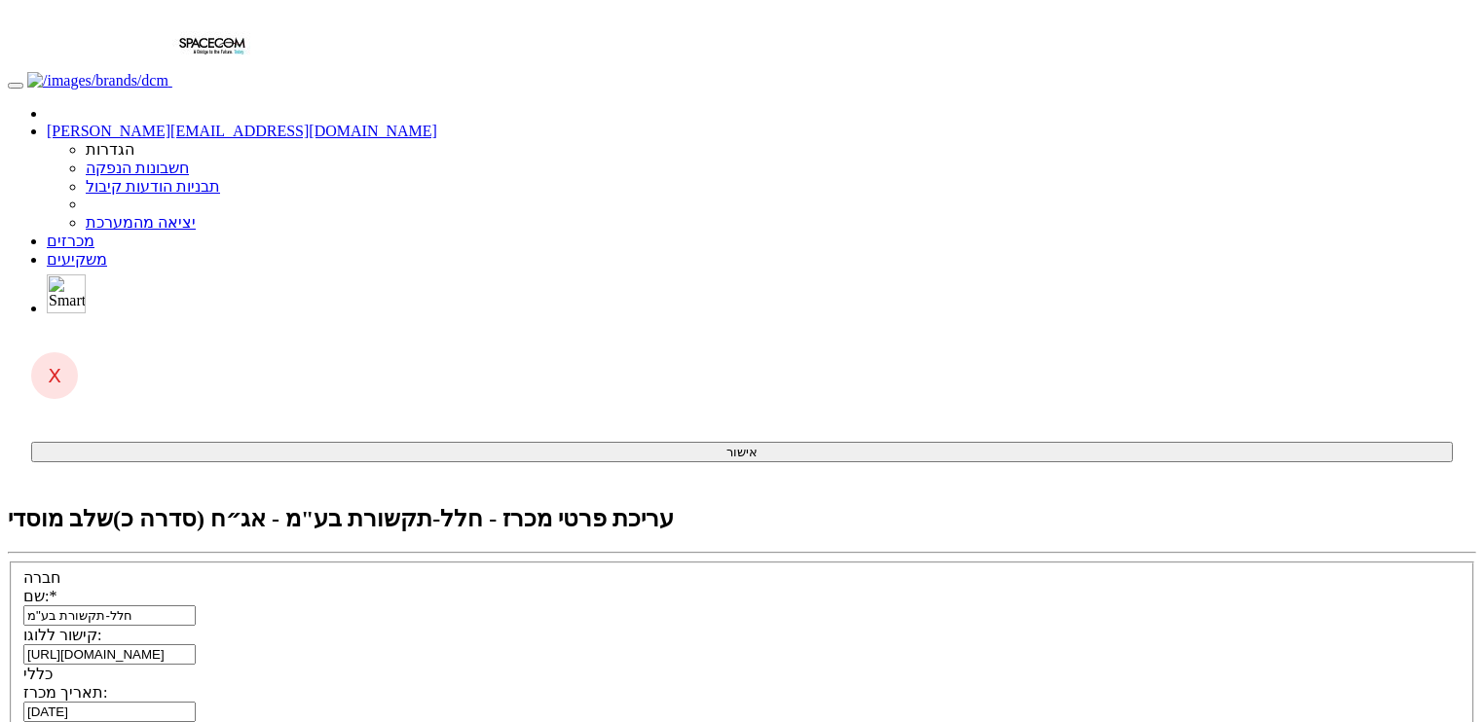
drag, startPoint x: 316, startPoint y: 697, endPoint x: 608, endPoint y: 579, distance: 314.9
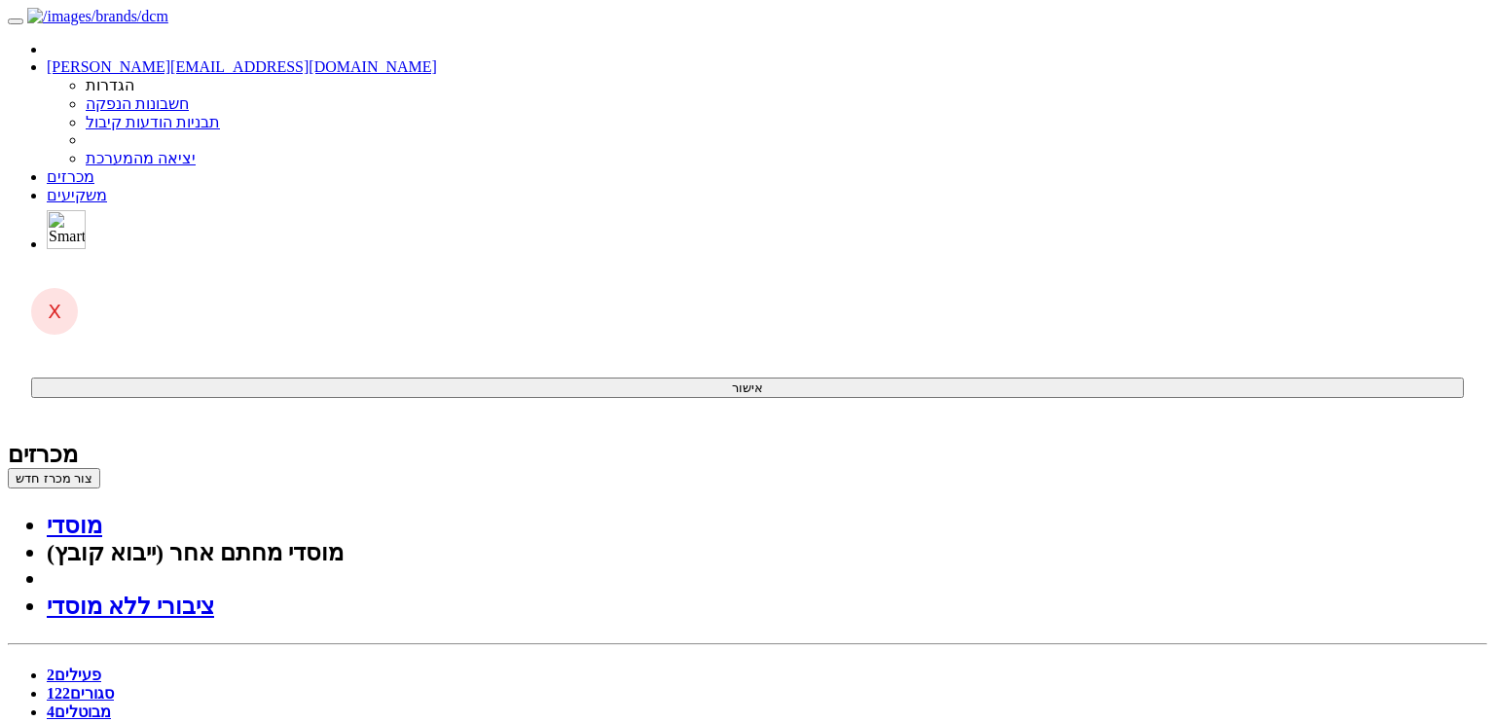
drag, startPoint x: 1010, startPoint y: 354, endPoint x: 1128, endPoint y: 382, distance: 121.9
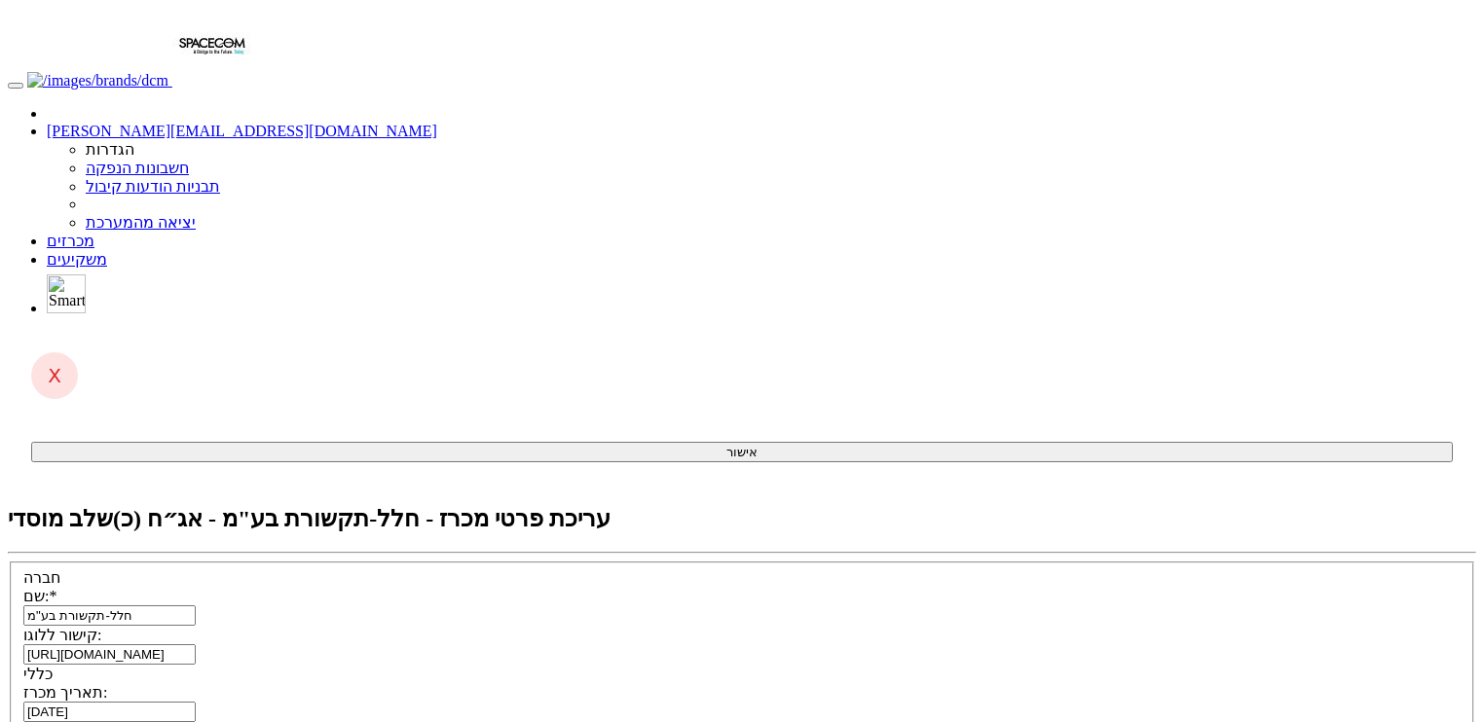
type input "כ - דולרית"
